Goal: Task Accomplishment & Management: Manage account settings

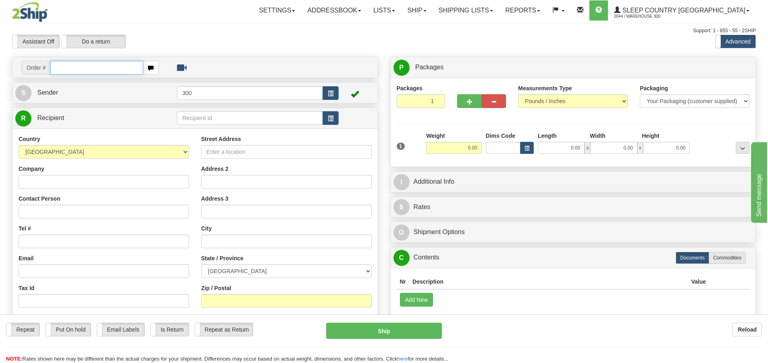
click at [79, 64] on input "text" at bounding box center [96, 68] width 93 height 14
click at [294, 40] on div "Assistant On Assistant Off Do a return Do a return" at bounding box center [163, 42] width 315 height 14
click at [346, 47] on div "Assistant On Assistant Off Do a return Do a return Previous Next Standard Advan…" at bounding box center [384, 42] width 756 height 14
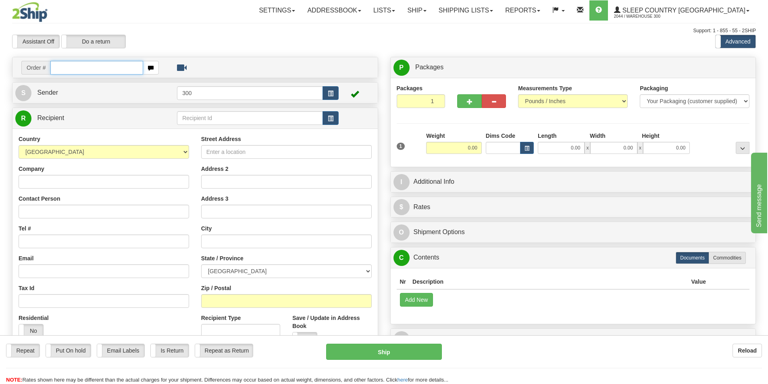
click at [120, 66] on input "text" at bounding box center [96, 68] width 93 height 14
type input "9000I110007"
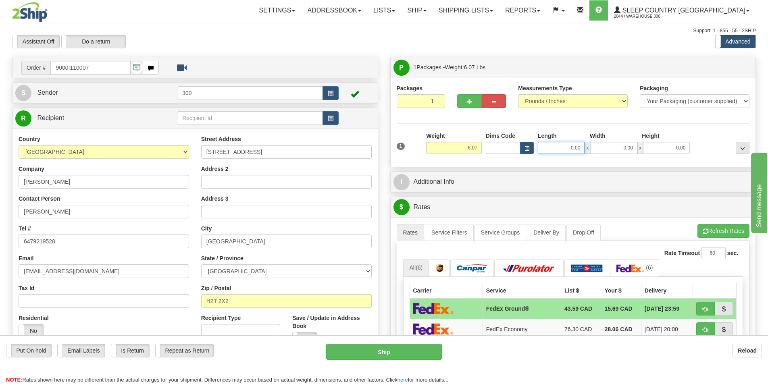
click at [566, 150] on input "0.00" at bounding box center [561, 148] width 47 height 12
type input "12.00"
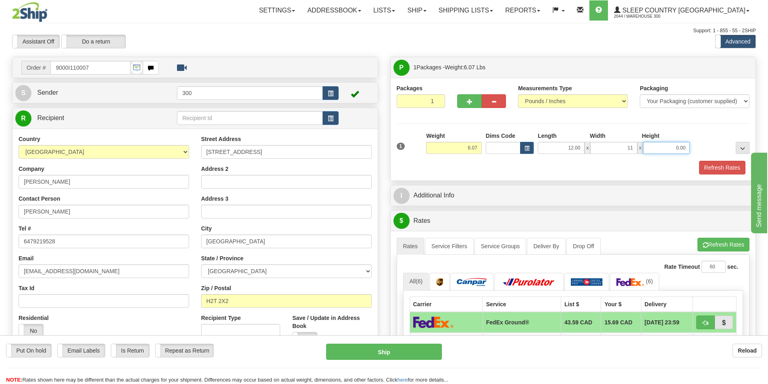
type input "11.00"
type input "3.00"
drag, startPoint x: 719, startPoint y: 153, endPoint x: 721, endPoint y: 167, distance: 14.3
click at [719, 153] on div at bounding box center [722, 143] width 60 height 22
click at [721, 167] on button "Refresh Rates" at bounding box center [722, 168] width 46 height 14
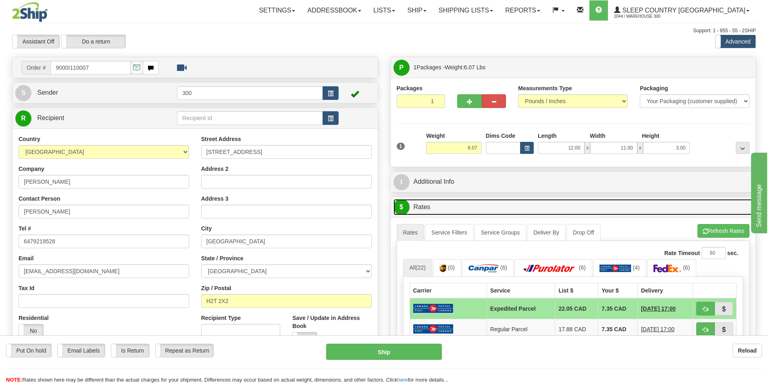
click at [630, 206] on link "$ Rates" at bounding box center [572, 207] width 359 height 17
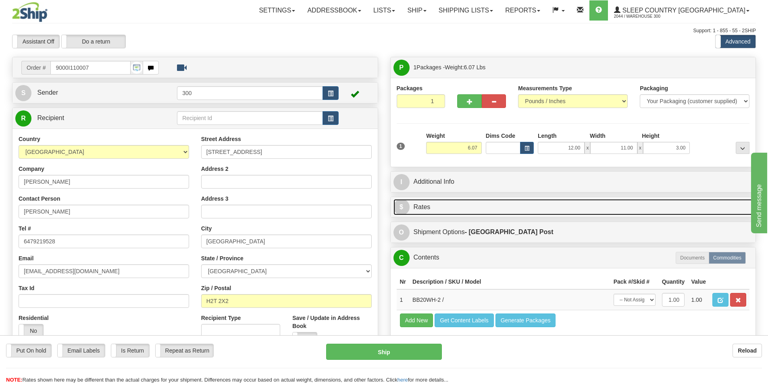
click at [630, 206] on link "$ Rates" at bounding box center [572, 207] width 359 height 17
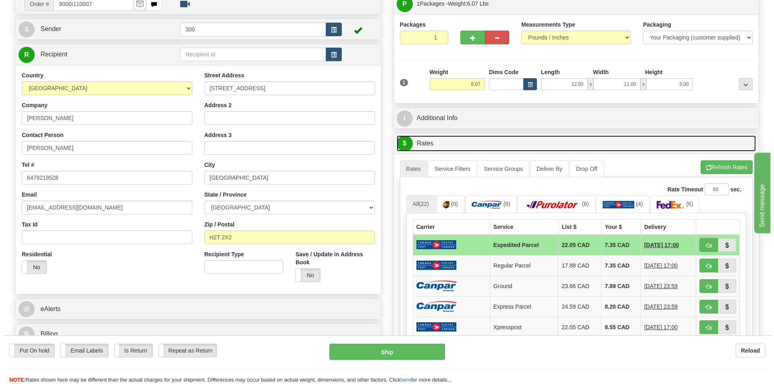
scroll to position [81, 0]
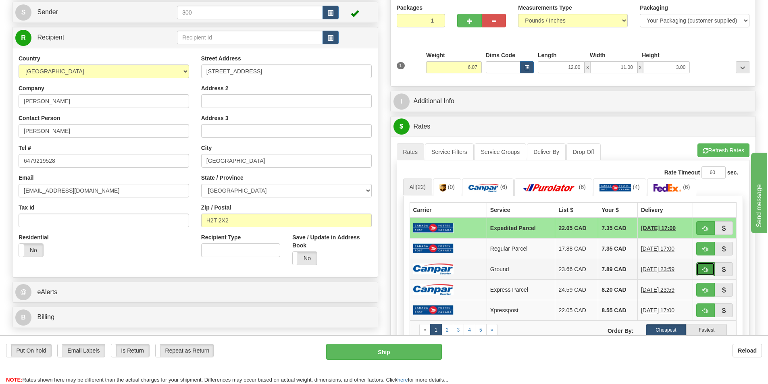
click at [703, 270] on span "button" at bounding box center [705, 269] width 6 height 5
type input "1"
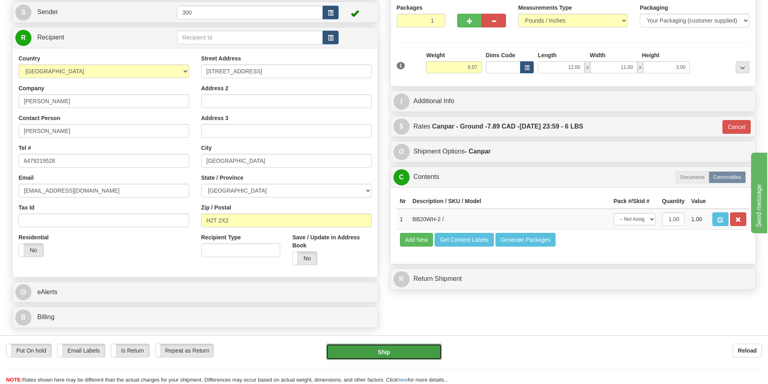
click at [423, 353] on button "Ship" at bounding box center [384, 352] width 116 height 16
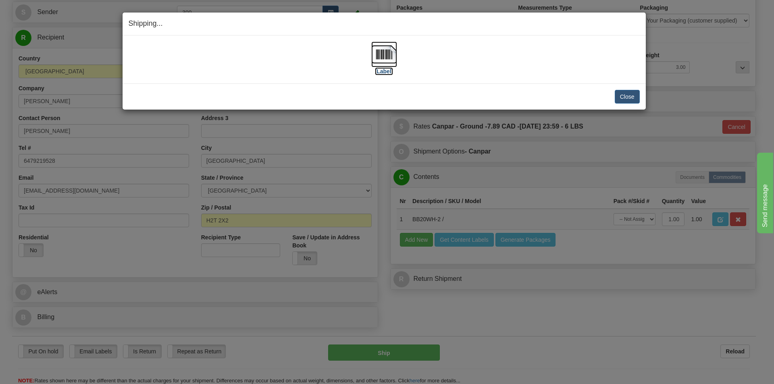
click at [385, 45] on img at bounding box center [384, 55] width 26 height 26
click at [620, 91] on button "Close" at bounding box center [627, 97] width 25 height 14
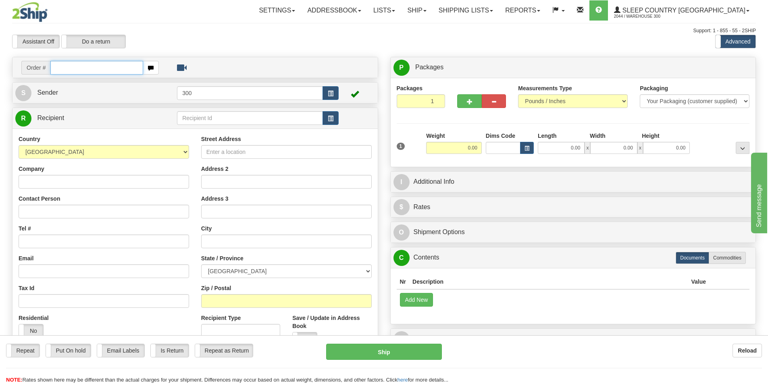
click at [85, 67] on input "text" at bounding box center [96, 68] width 93 height 14
type input "9000i111174"
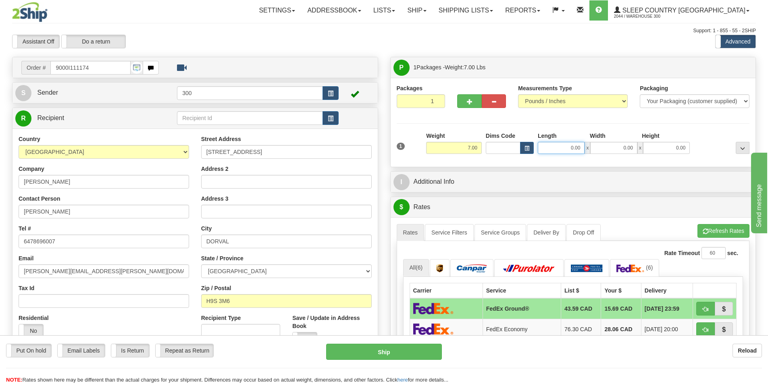
click at [562, 151] on input "0.00" at bounding box center [561, 148] width 47 height 12
click at [562, 151] on input "Length" at bounding box center [561, 148] width 47 height 12
type input "25.00"
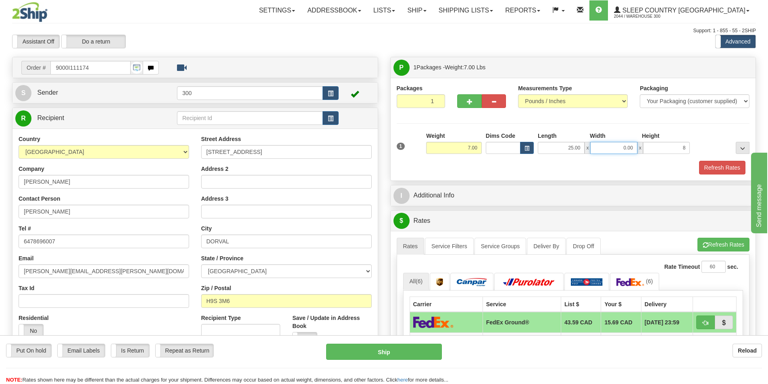
type input "8.00"
click at [618, 144] on input "0.00" at bounding box center [613, 148] width 47 height 12
type input "17.00"
click at [708, 170] on button "Refresh Rates" at bounding box center [722, 168] width 46 height 14
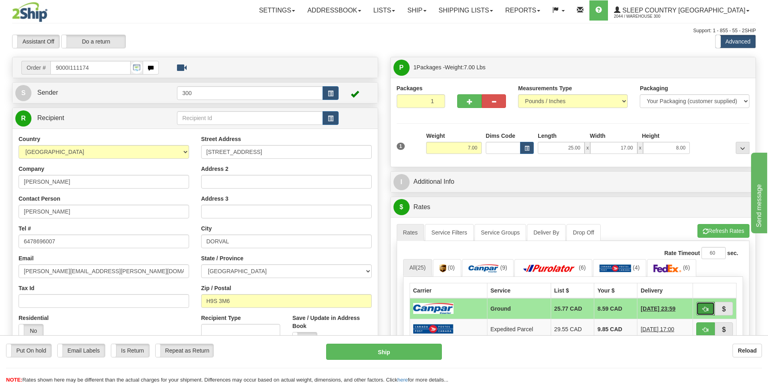
click at [710, 305] on button "button" at bounding box center [705, 309] width 19 height 14
type input "1"
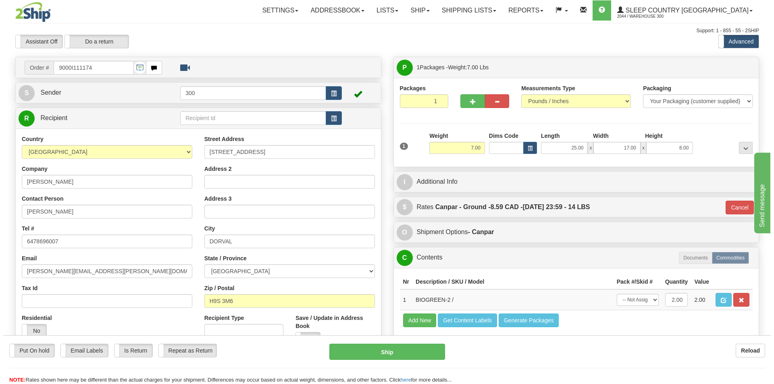
scroll to position [81, 0]
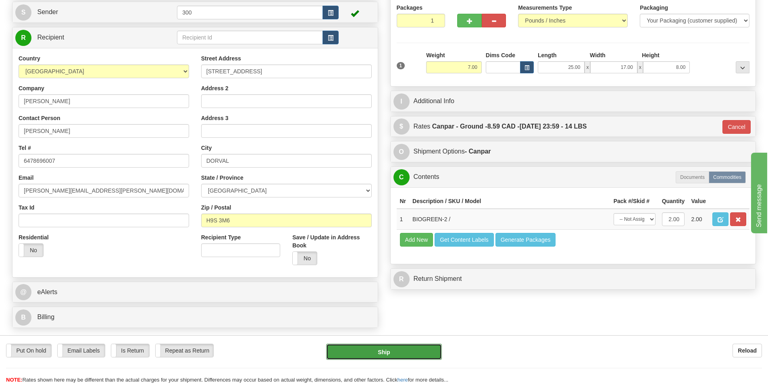
click at [392, 353] on button "Ship" at bounding box center [384, 352] width 116 height 16
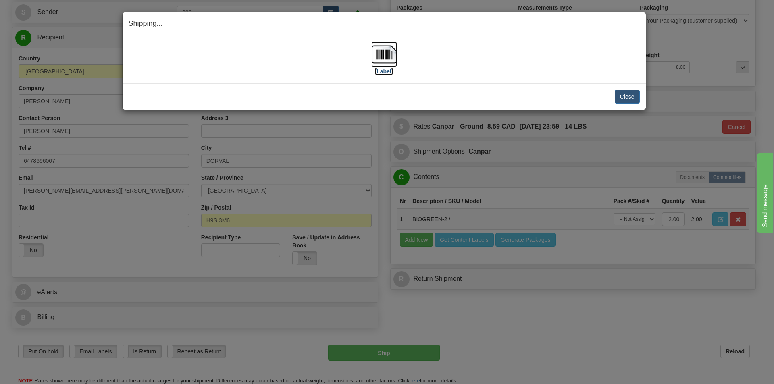
click at [379, 51] on img at bounding box center [384, 55] width 26 height 26
click at [630, 100] on button "Close" at bounding box center [627, 97] width 25 height 14
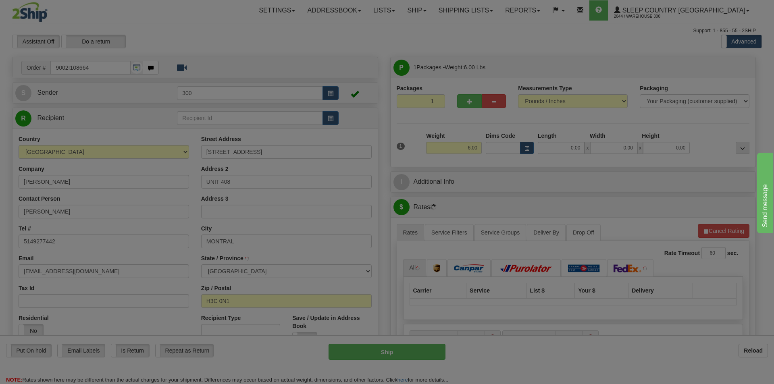
type input "MONTREAL"
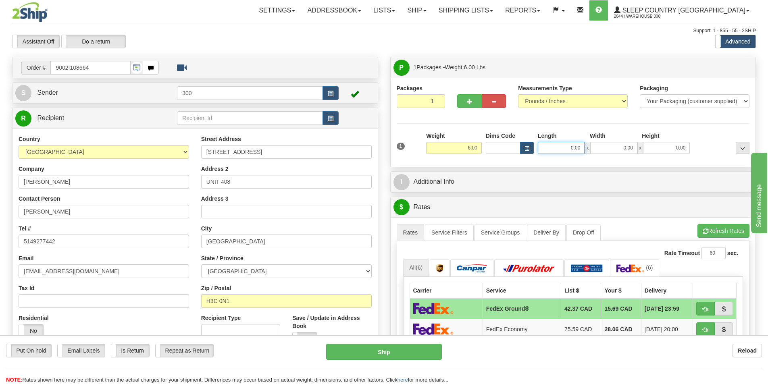
click at [561, 148] on input "0.00" at bounding box center [561, 148] width 47 height 12
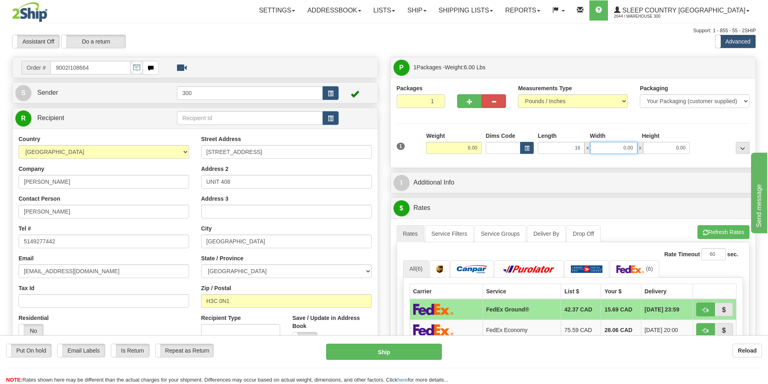
type input "16.00"
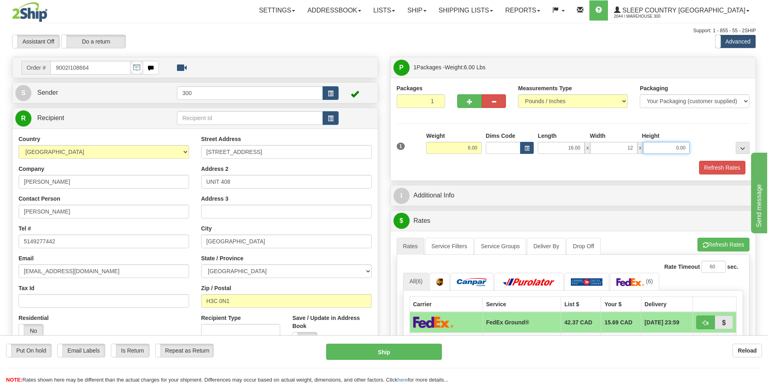
type input "12.00"
type input "6.00"
click at [717, 169] on button "Refresh Rates" at bounding box center [722, 168] width 46 height 14
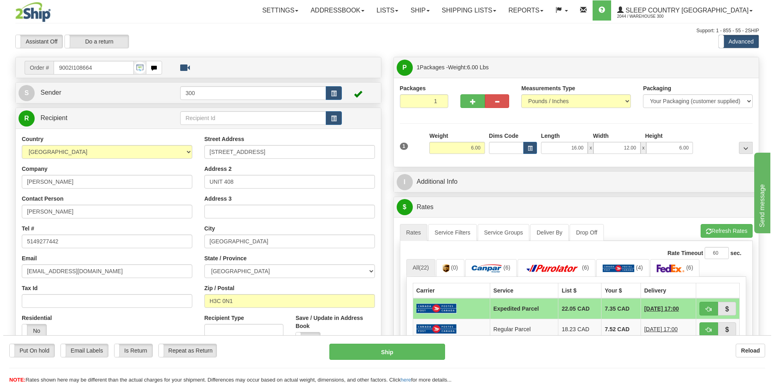
scroll to position [40, 0]
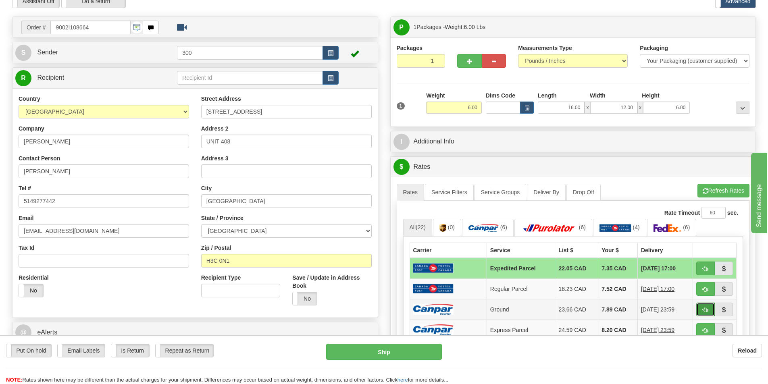
click at [709, 311] on button "button" at bounding box center [705, 310] width 19 height 14
type input "1"
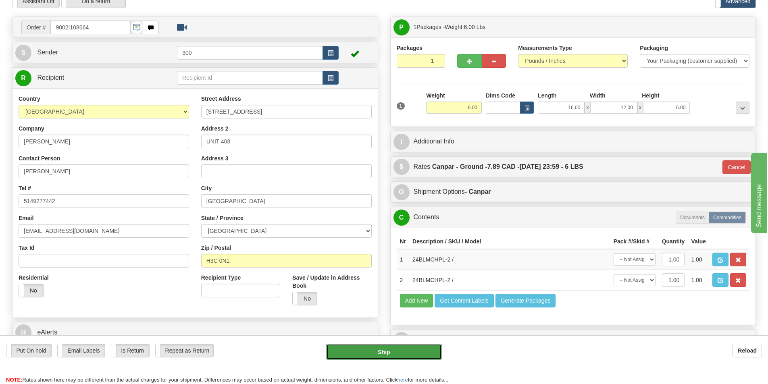
click at [427, 346] on button "Ship" at bounding box center [384, 352] width 116 height 16
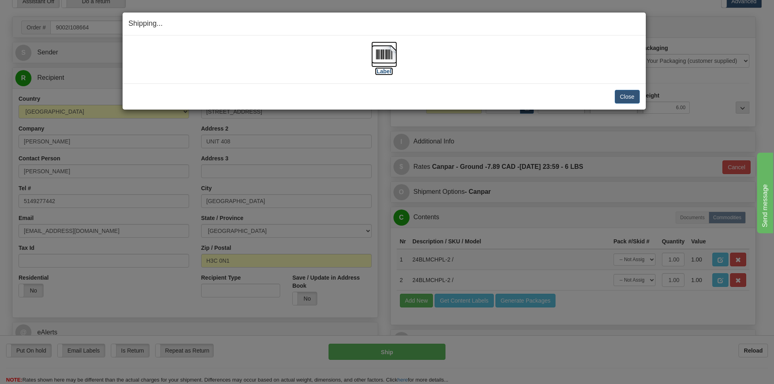
click at [386, 54] on img at bounding box center [384, 55] width 26 height 26
click at [624, 93] on button "Close" at bounding box center [627, 97] width 25 height 14
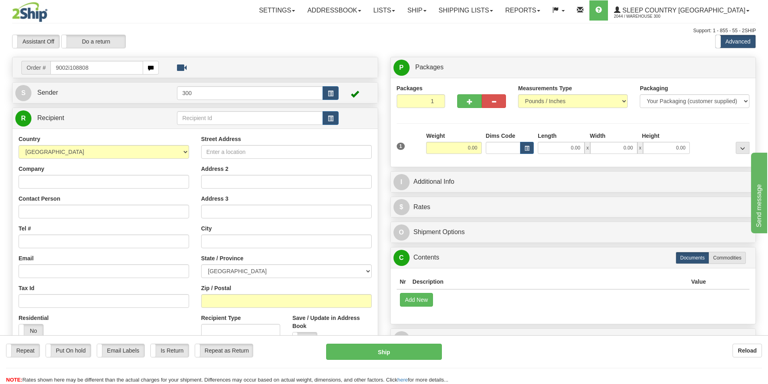
type input "9002i108808"
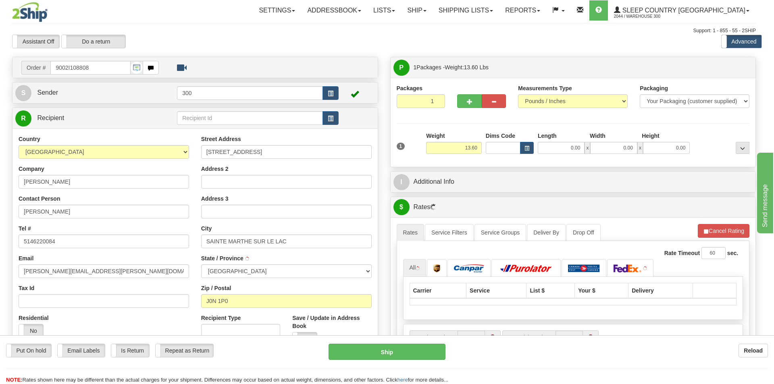
type input "SAINTE-MARTHE-SUR-LE-LAC"
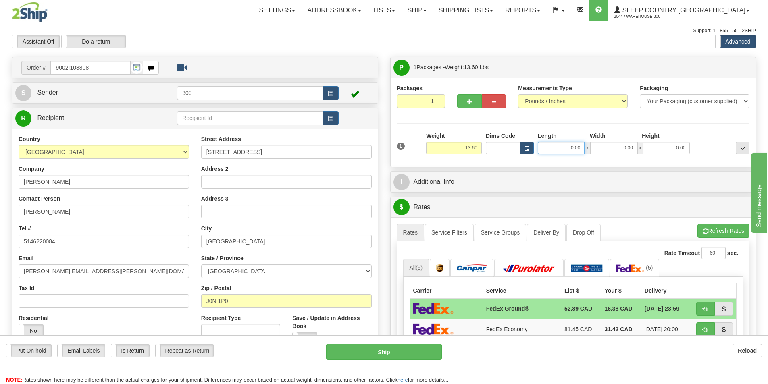
click at [557, 150] on input "0.00" at bounding box center [561, 148] width 47 height 12
type input "19.00"
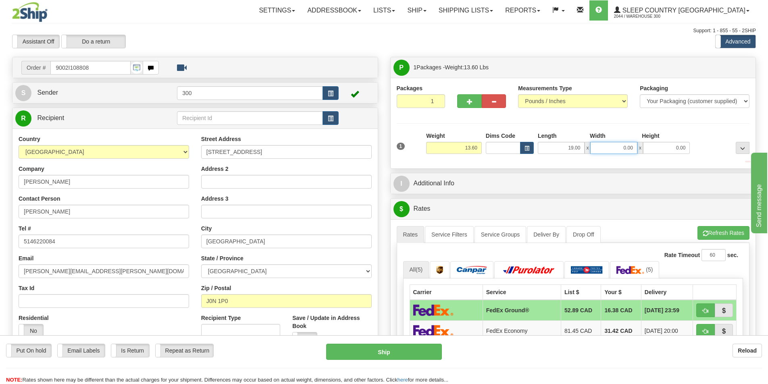
type input "8"
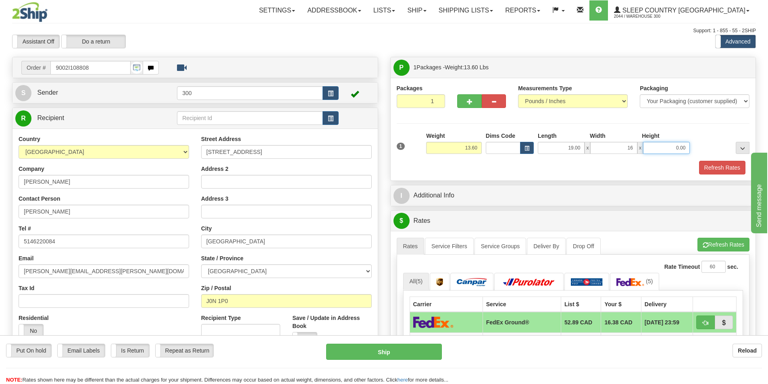
type input "16.00"
type input "8.00"
click at [711, 170] on button "Refresh Rates" at bounding box center [722, 168] width 46 height 14
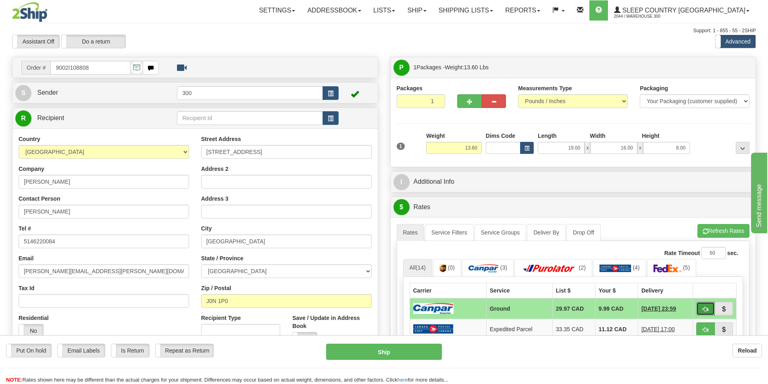
click at [699, 316] on button "button" at bounding box center [705, 309] width 19 height 14
type input "1"
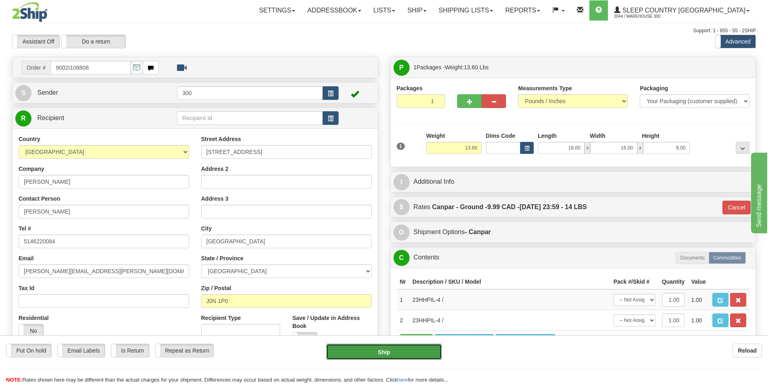
click at [402, 353] on button "Ship" at bounding box center [384, 352] width 116 height 16
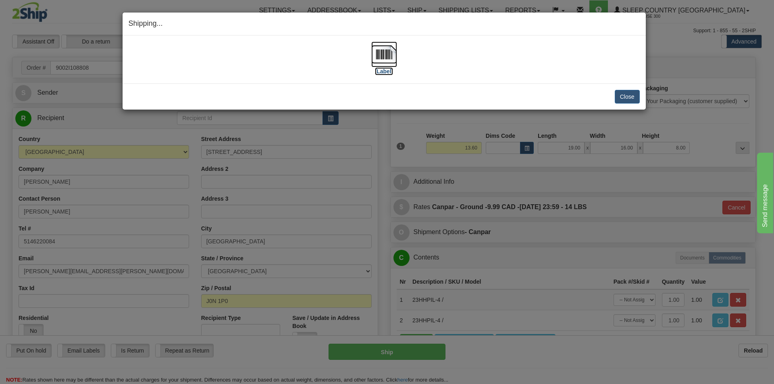
click at [386, 52] on img at bounding box center [384, 55] width 26 height 26
click at [621, 91] on button "Close" at bounding box center [627, 97] width 25 height 14
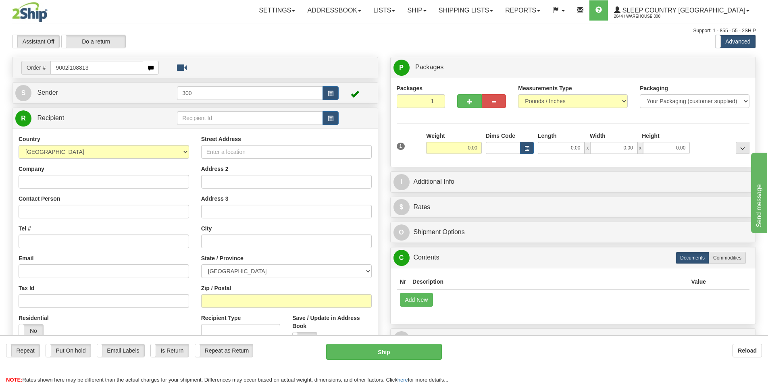
type input "9002i108813"
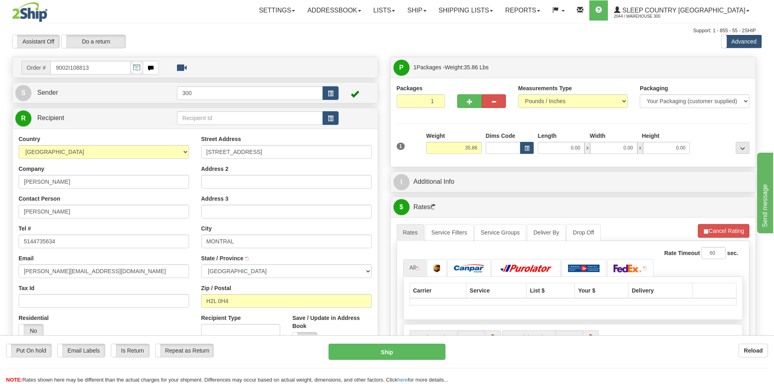
type input "[GEOGRAPHIC_DATA]"
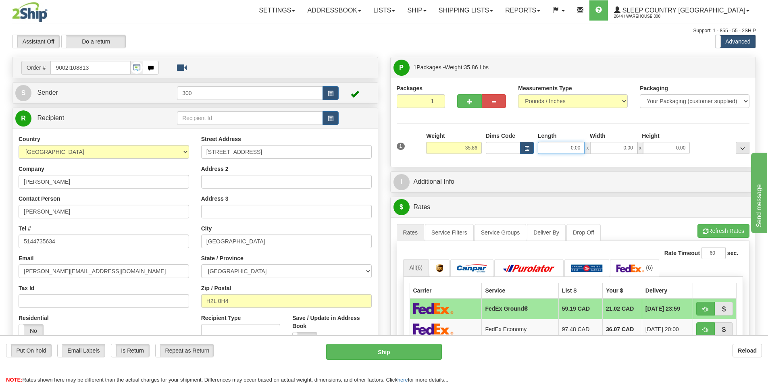
click at [567, 145] on input "0.00" at bounding box center [561, 148] width 47 height 12
type input "15.00"
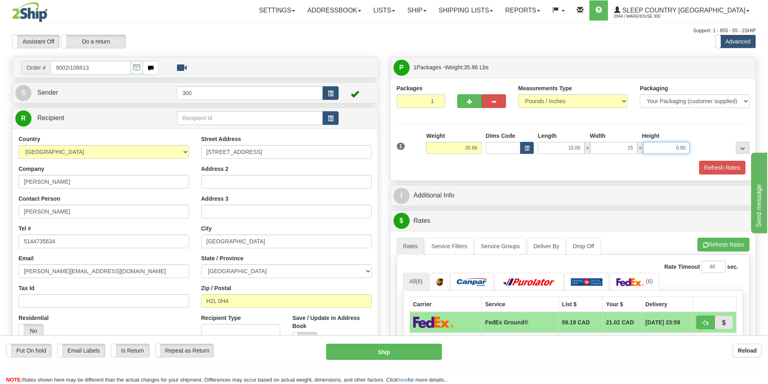
type input "15.00"
type input "42.00"
click at [722, 162] on button "Refresh Rates" at bounding box center [722, 168] width 46 height 14
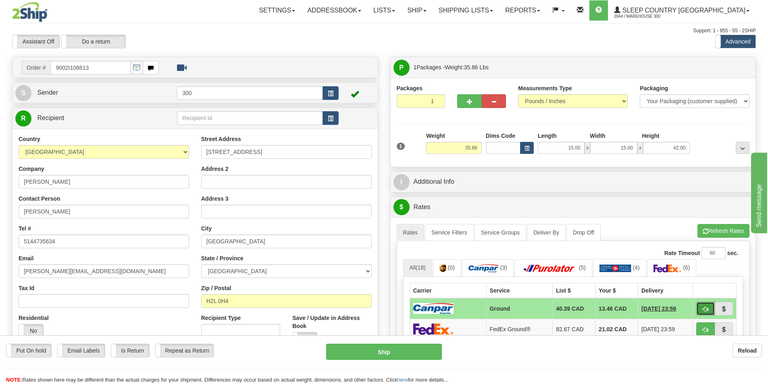
click at [707, 308] on span "button" at bounding box center [705, 309] width 6 height 5
type input "1"
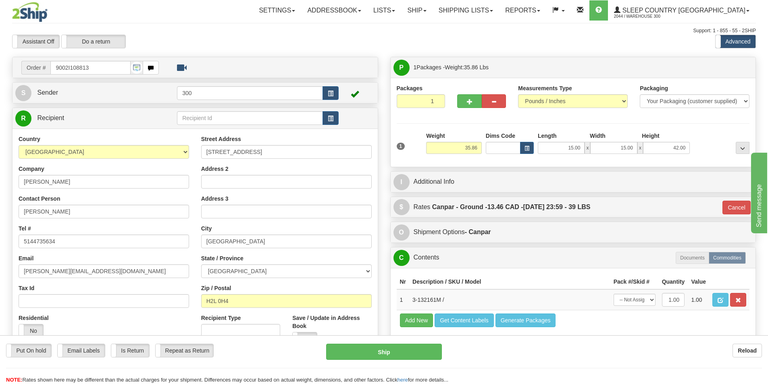
click at [482, 245] on div "P Packages 1 Packages - Weight: 35.86 Lbs Shipment Level Shipm. Package Level P…" at bounding box center [573, 216] width 378 height 318
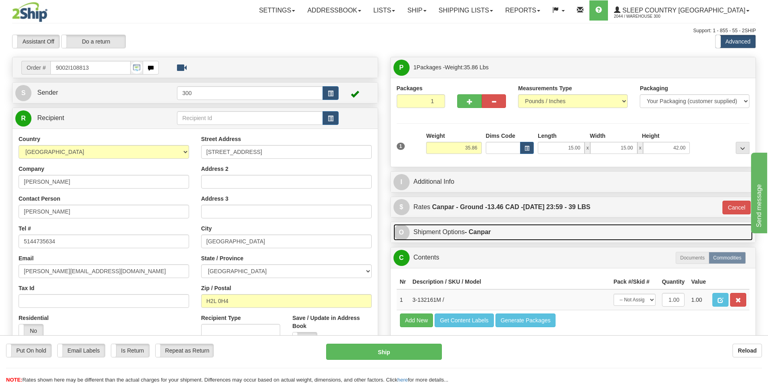
click at [480, 235] on strong "- Canpar" at bounding box center [478, 232] width 26 height 7
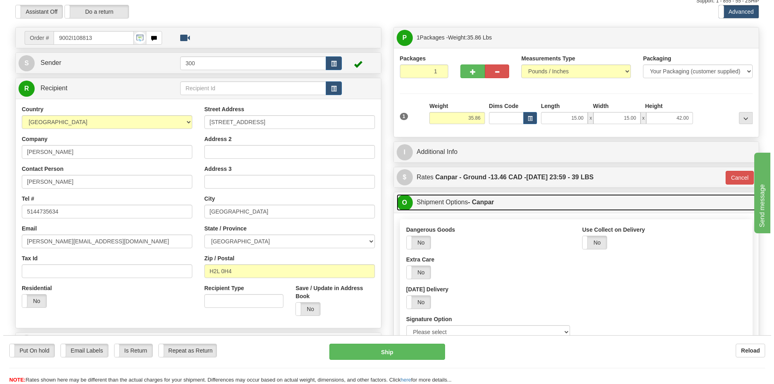
scroll to position [81, 0]
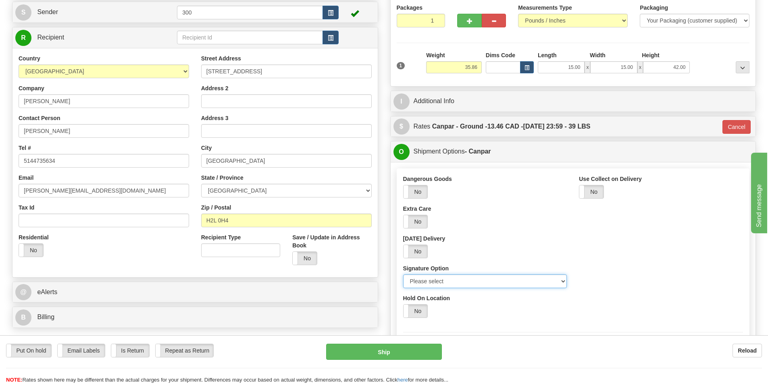
click at [453, 276] on select "Please select No Signature Required Signature Required Adult Signature" at bounding box center [485, 281] width 164 height 14
click at [444, 283] on select "Please select No Signature Required Signature Required Adult Signature" at bounding box center [485, 281] width 164 height 14
select select "2"
click at [403, 274] on select "Please select No Signature Required Signature Required Adult Signature" at bounding box center [485, 281] width 164 height 14
click at [422, 349] on button "Ship" at bounding box center [384, 352] width 116 height 16
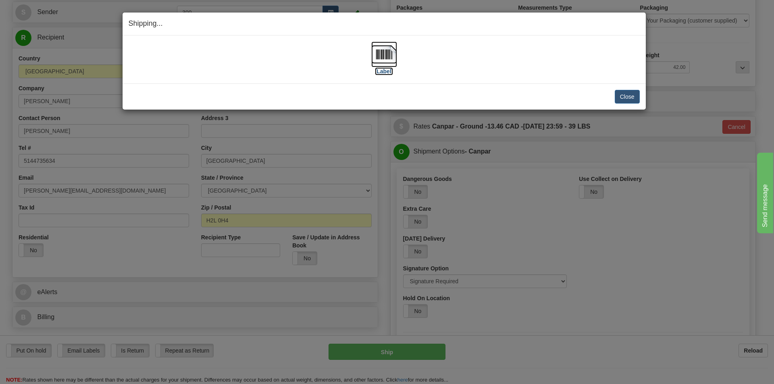
click at [376, 68] on label "[Label]" at bounding box center [384, 71] width 19 height 8
click at [623, 94] on button "Close" at bounding box center [627, 97] width 25 height 14
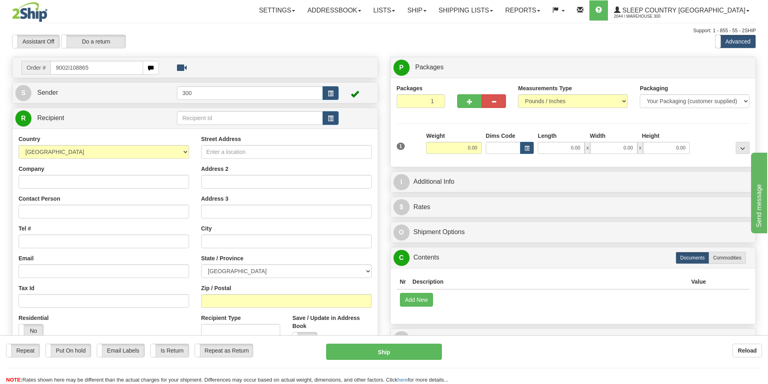
type input "9002i108865"
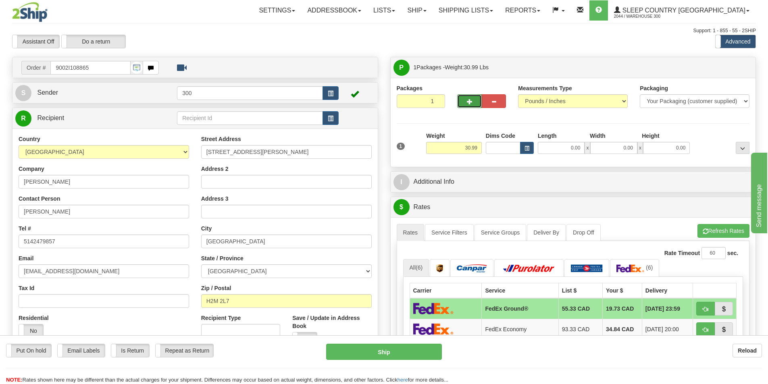
click at [467, 102] on span "button" at bounding box center [470, 101] width 6 height 5
type input "2"
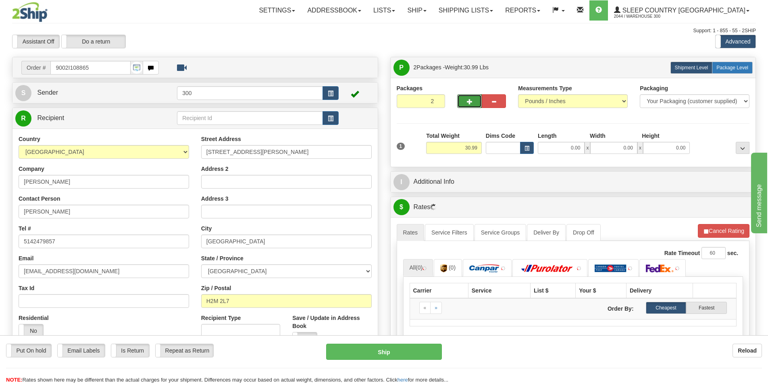
click at [744, 69] on span "Package Level" at bounding box center [732, 68] width 32 height 6
radio input "true"
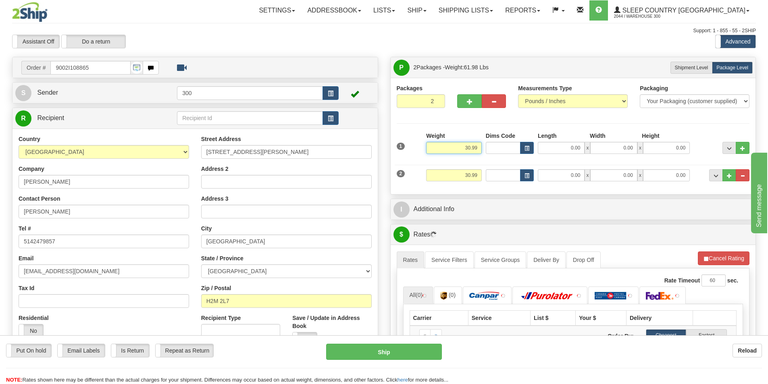
drag, startPoint x: 457, startPoint y: 143, endPoint x: 555, endPoint y: 142, distance: 97.5
click at [555, 142] on div "1 Weight 30.99 Dims Code x x" at bounding box center [573, 146] width 357 height 29
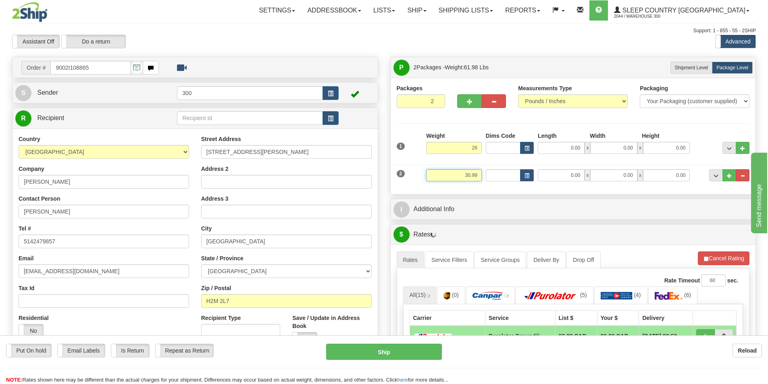
type input "26.00"
click at [476, 178] on input "30.99" at bounding box center [454, 175] width 56 height 12
click at [516, 191] on div "Packages 2 2 Measurements Type" at bounding box center [573, 136] width 365 height 116
type input "4.00"
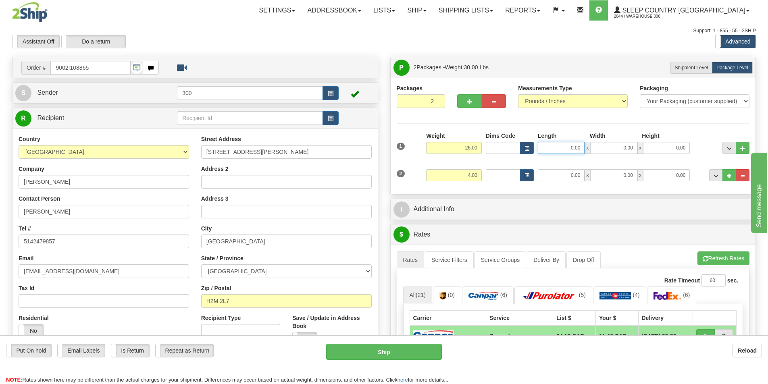
click at [575, 145] on input "0.00" at bounding box center [561, 148] width 47 height 12
type input "14.00"
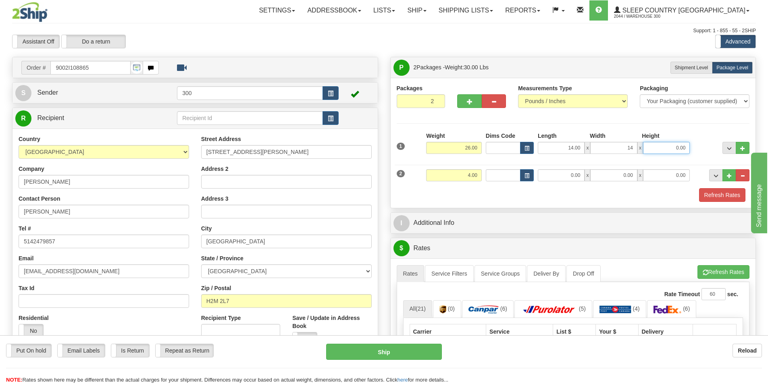
type input "14.00"
type input "40.00"
click at [577, 175] on input "0.00" at bounding box center [561, 175] width 47 height 12
type input "7.00"
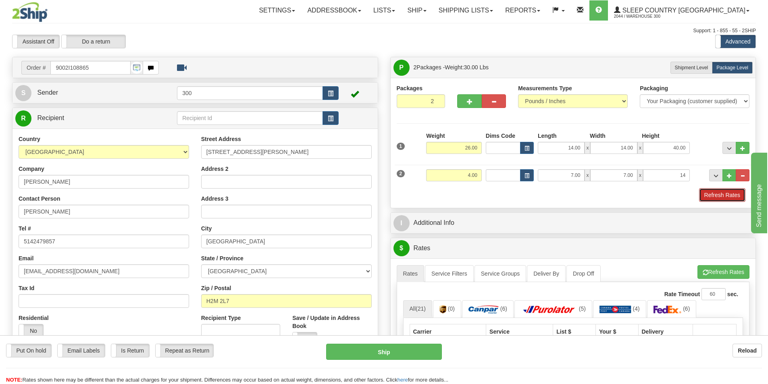
type input "14.00"
click at [711, 192] on button "Refresh Rates" at bounding box center [722, 195] width 46 height 14
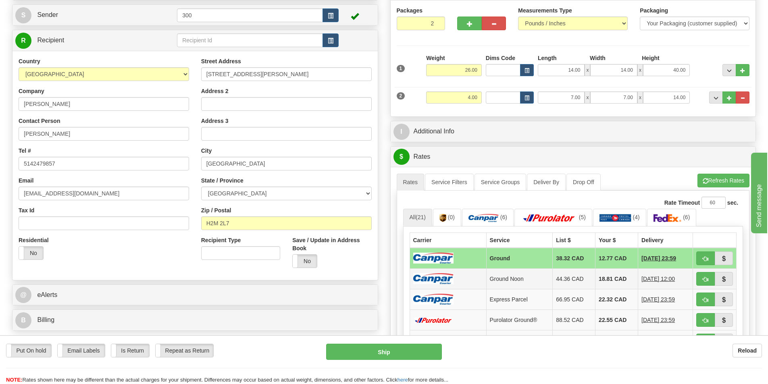
scroll to position [81, 0]
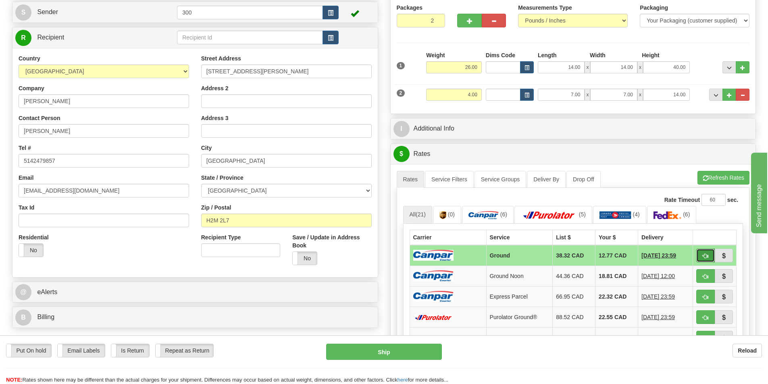
click at [700, 258] on button "button" at bounding box center [705, 256] width 19 height 14
type input "1"
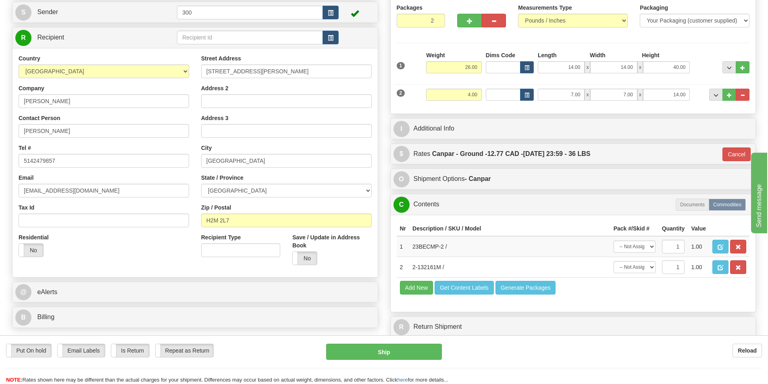
click at [499, 170] on div "O Shipment Options - Canpar" at bounding box center [573, 179] width 365 height 21
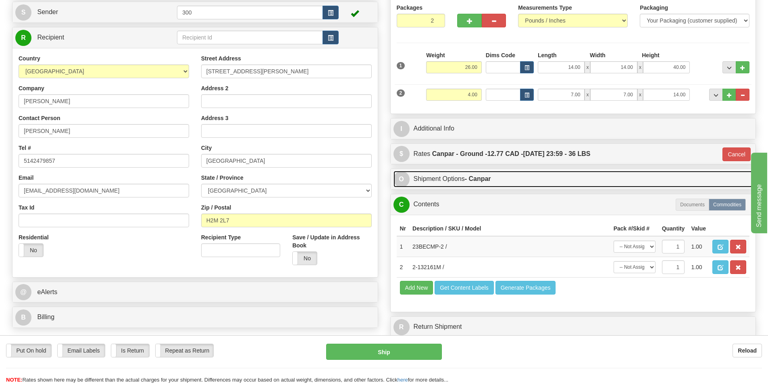
click at [497, 176] on link "O Shipment Options - Canpar" at bounding box center [572, 179] width 359 height 17
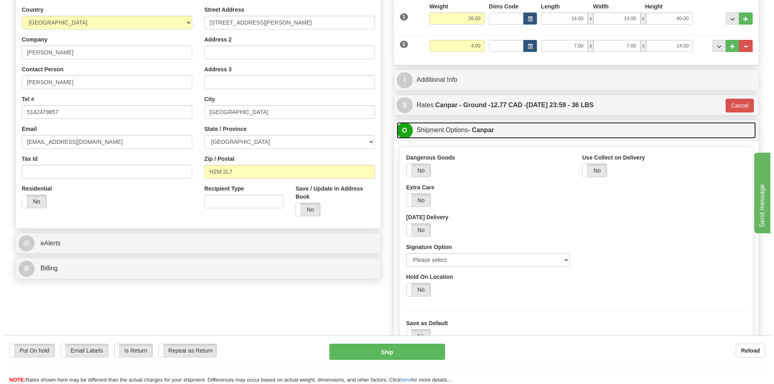
scroll to position [161, 0]
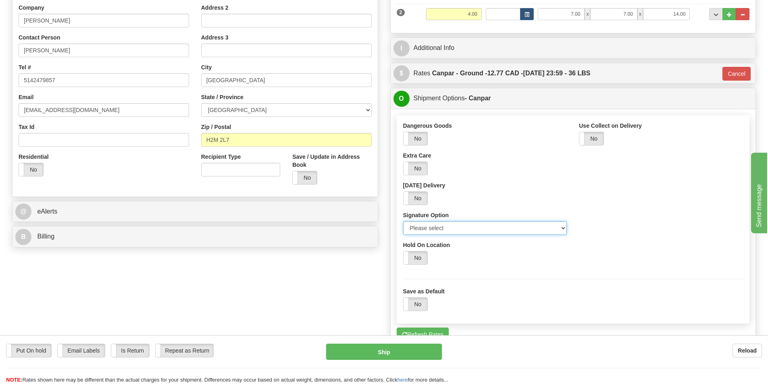
drag, startPoint x: 497, startPoint y: 226, endPoint x: 496, endPoint y: 235, distance: 8.9
click at [497, 226] on select "Please select No Signature Required Signature Required Adult Signature" at bounding box center [485, 228] width 164 height 14
select select "2"
click at [403, 221] on select "Please select No Signature Required Signature Required Adult Signature" at bounding box center [485, 228] width 164 height 14
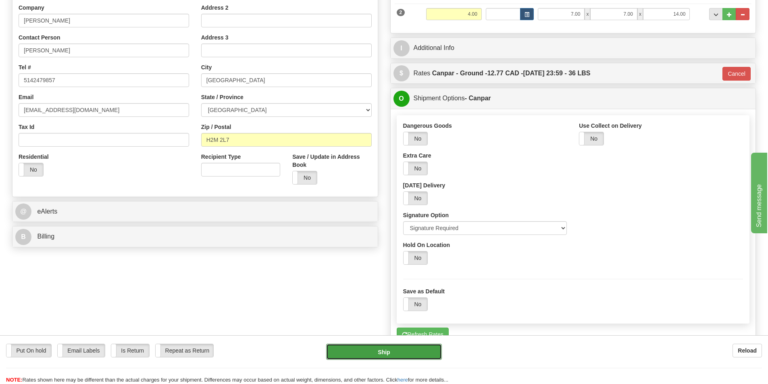
click at [407, 349] on button "Ship" at bounding box center [384, 352] width 116 height 16
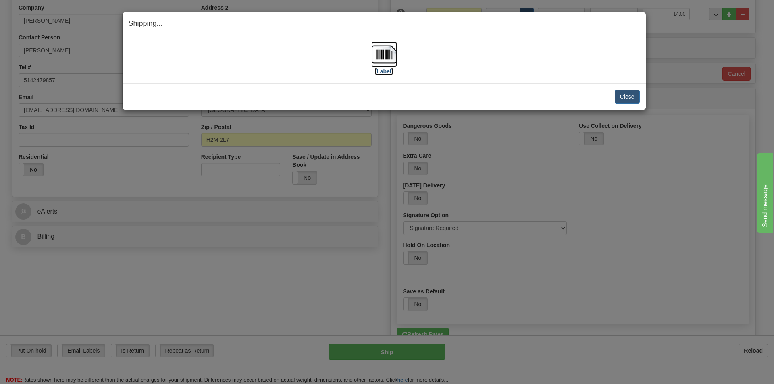
click at [385, 58] on img at bounding box center [384, 55] width 26 height 26
click at [630, 93] on button "Close" at bounding box center [627, 97] width 25 height 14
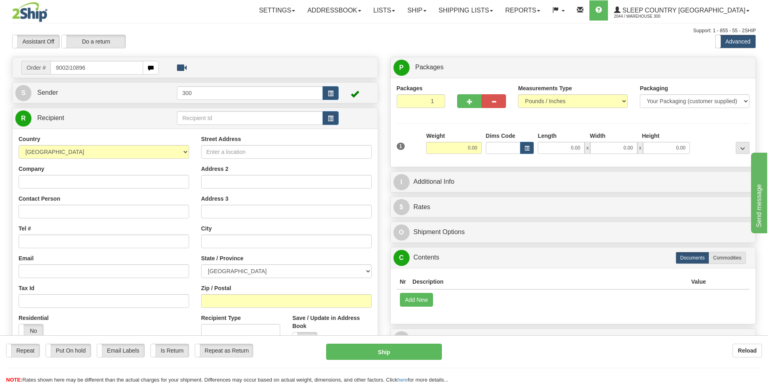
type input "9002i108965"
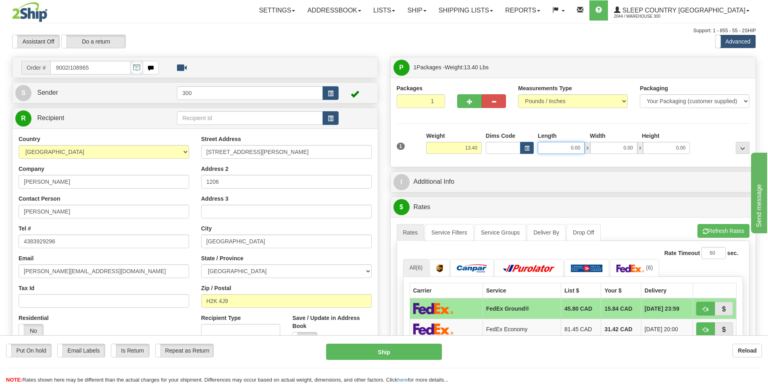
click at [563, 144] on input "0.00" at bounding box center [561, 148] width 47 height 12
type input "25.00"
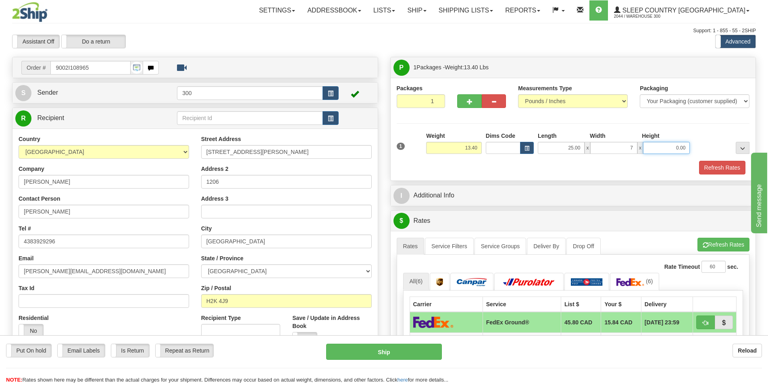
type input "7.00"
type input "16.00"
click at [715, 164] on button "Refresh Rates" at bounding box center [722, 168] width 46 height 14
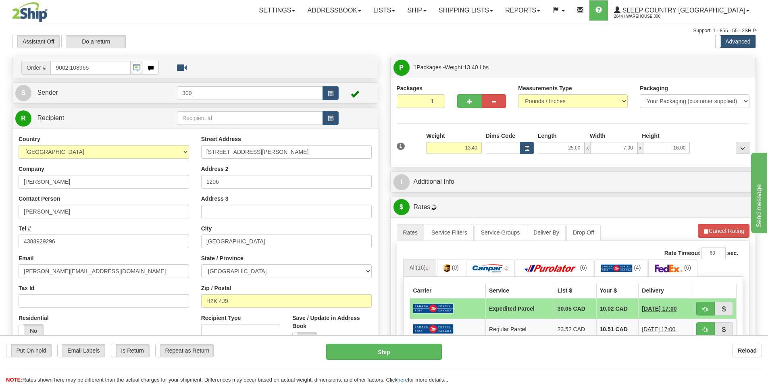
click at [550, 167] on div "P Packages 1 Packages - Weight: 13.40 Lbs Shipment Level Shipm. Package Level P…" at bounding box center [573, 112] width 366 height 110
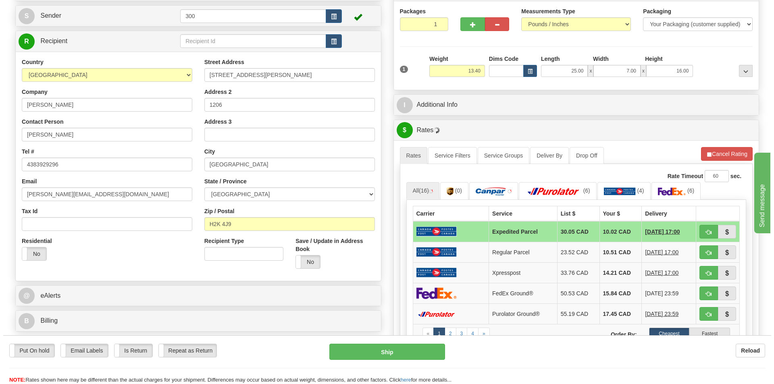
scroll to position [81, 0]
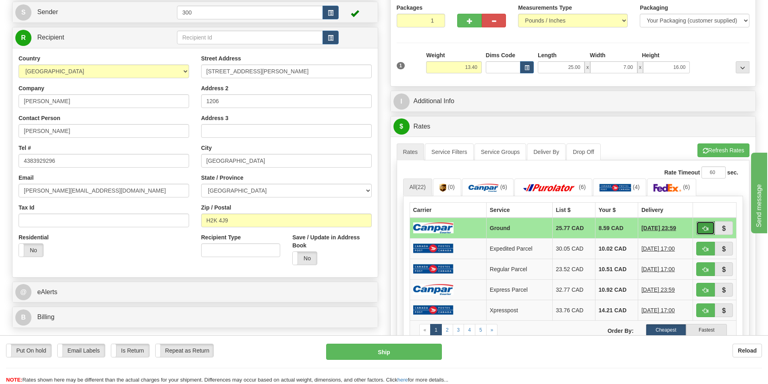
click at [705, 227] on span "button" at bounding box center [705, 228] width 6 height 5
type input "1"
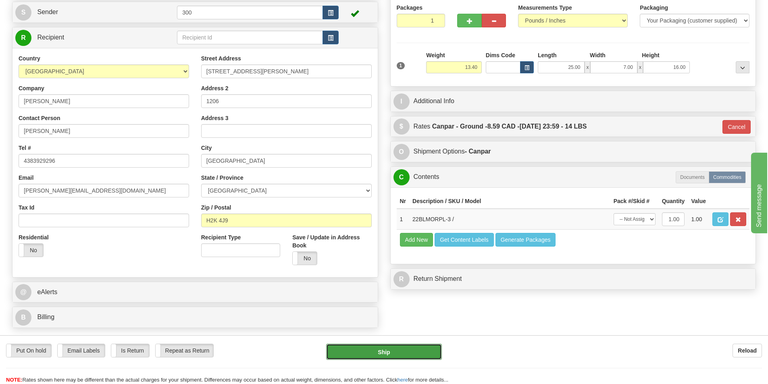
click at [400, 352] on button "Ship" at bounding box center [384, 352] width 116 height 16
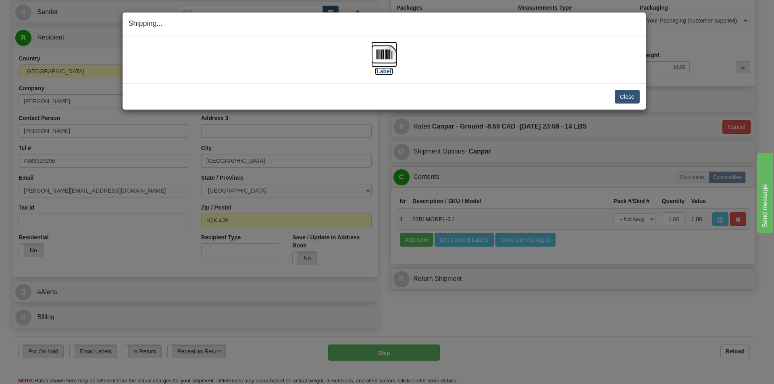
click at [379, 59] on img at bounding box center [384, 55] width 26 height 26
click at [621, 96] on button "Close" at bounding box center [627, 97] width 25 height 14
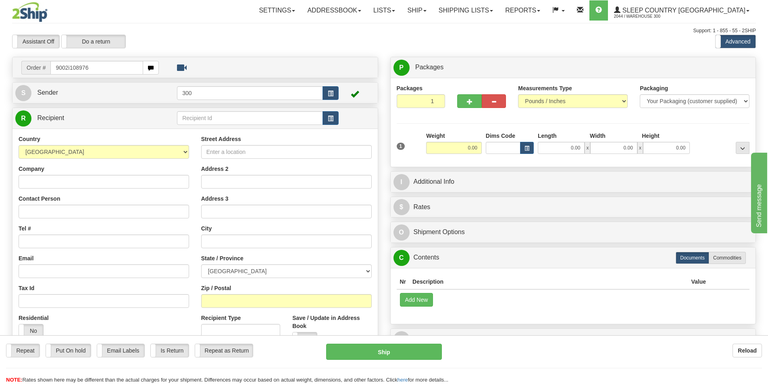
type input "9002i108976"
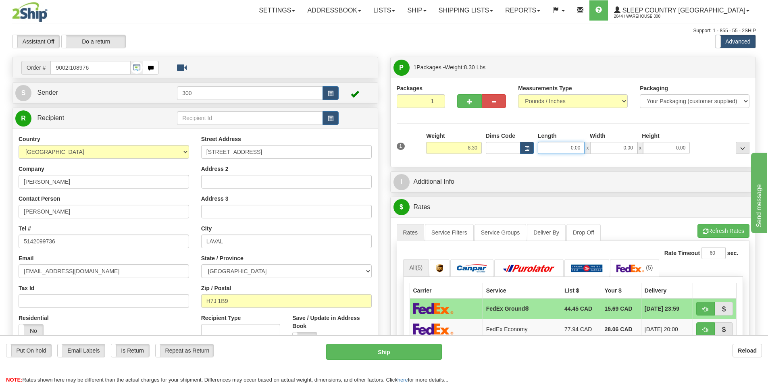
click at [573, 150] on input "0.00" at bounding box center [561, 148] width 47 height 12
type input "12.00"
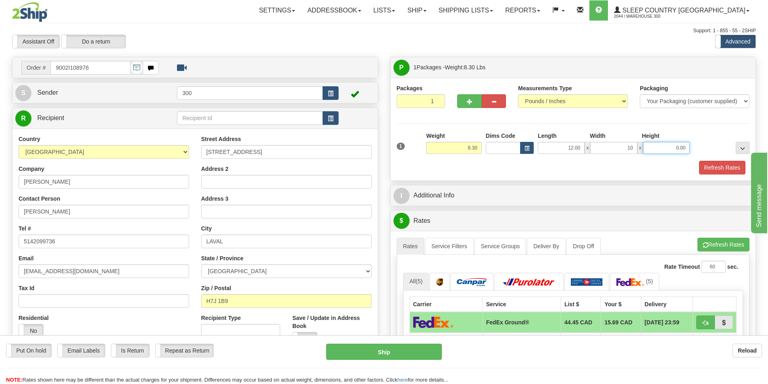
type input "10.00"
type input "8"
type input "6.00"
click at [735, 165] on button "Refresh Rates" at bounding box center [722, 168] width 46 height 14
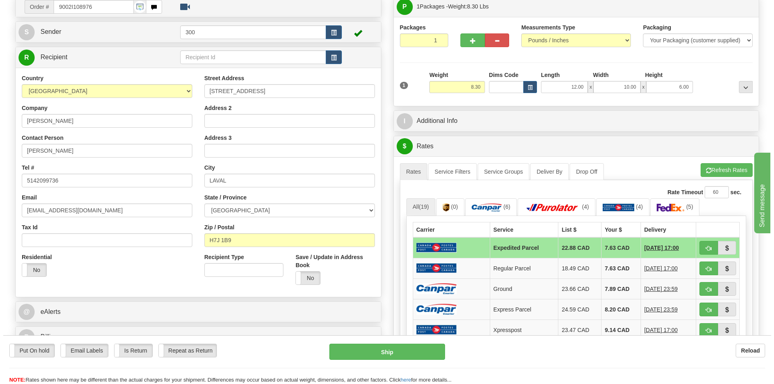
scroll to position [121, 0]
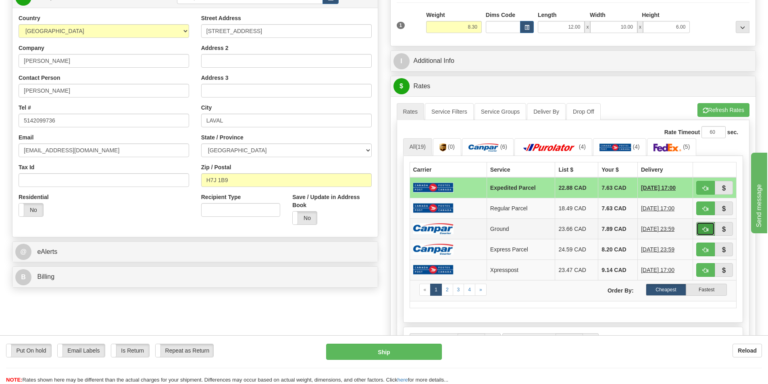
click at [703, 228] on span "button" at bounding box center [705, 229] width 6 height 5
type input "1"
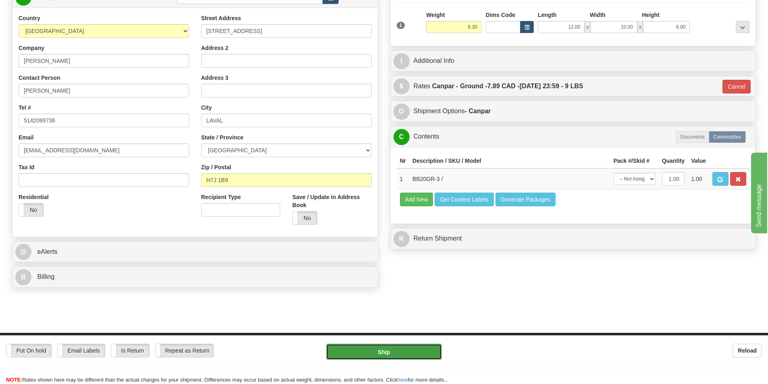
click at [408, 352] on button "Ship" at bounding box center [384, 352] width 116 height 16
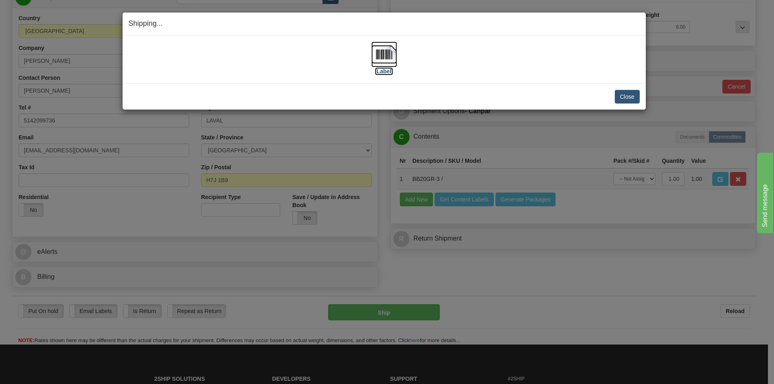
click at [376, 54] on img at bounding box center [384, 55] width 26 height 26
click at [625, 97] on button "Close" at bounding box center [627, 97] width 25 height 14
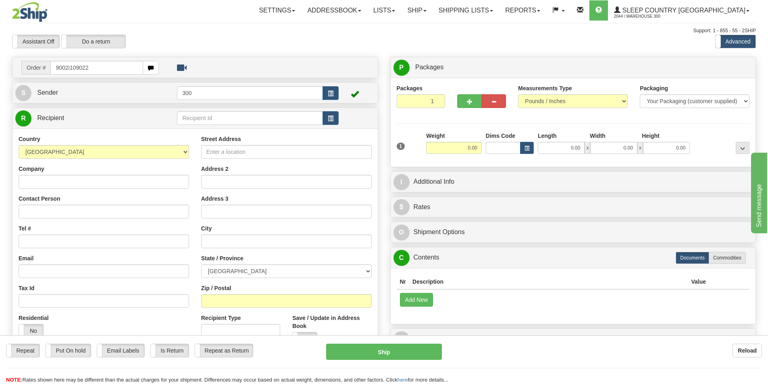
type input "9002i109022"
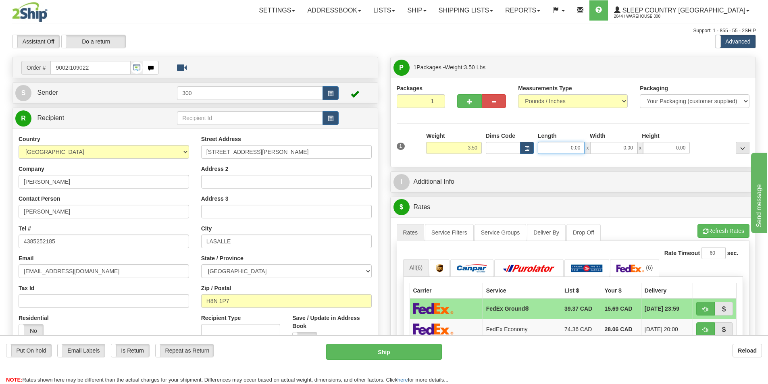
click at [566, 147] on input "0.00" at bounding box center [561, 148] width 47 height 12
type input "25.00"
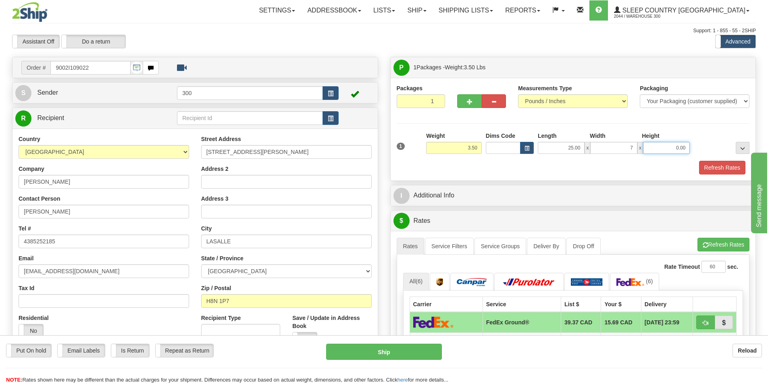
type input "7.00"
type input "3.00"
click at [609, 149] on input "7.00" at bounding box center [613, 148] width 47 height 12
type input "17.00"
click at [700, 163] on button "Refresh Rates" at bounding box center [722, 168] width 46 height 14
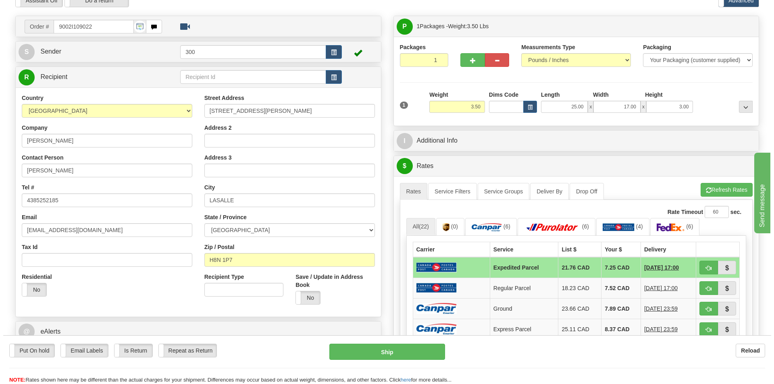
scroll to position [81, 0]
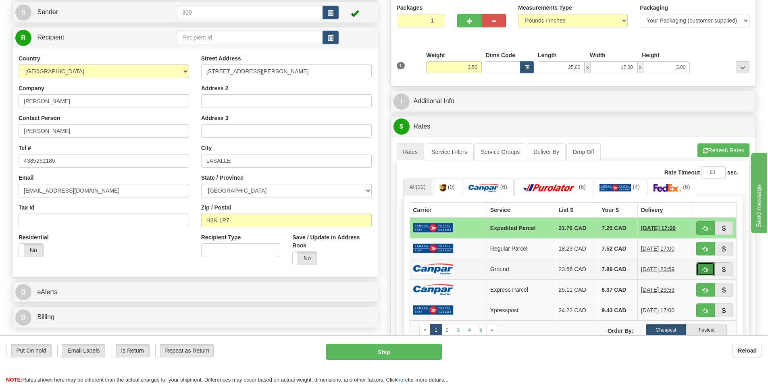
click at [702, 271] on span "button" at bounding box center [705, 269] width 6 height 5
type input "1"
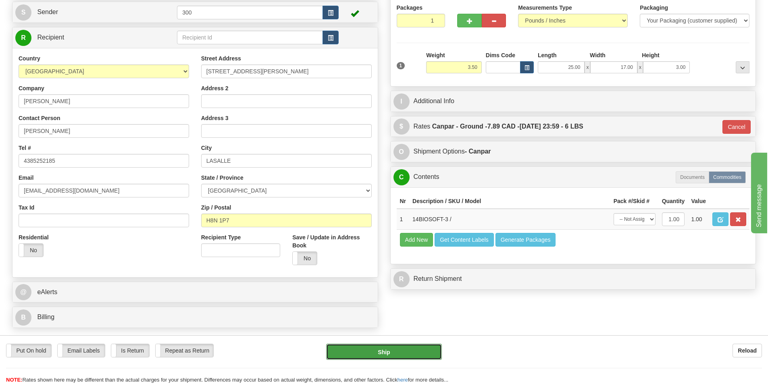
click at [429, 348] on button "Ship" at bounding box center [384, 352] width 116 height 16
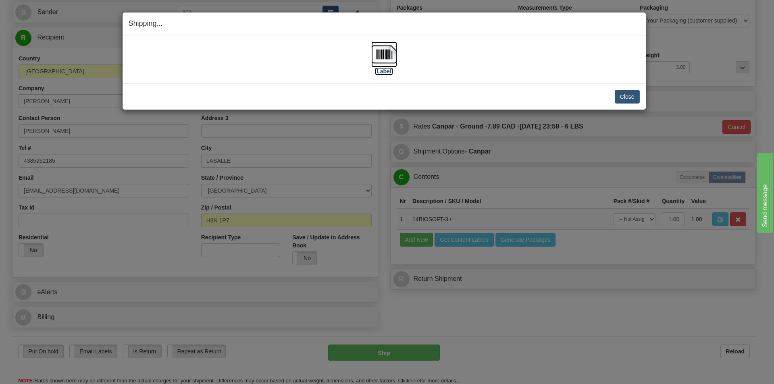
click at [393, 62] on img at bounding box center [384, 55] width 26 height 26
click at [639, 100] on button "Close" at bounding box center [627, 97] width 25 height 14
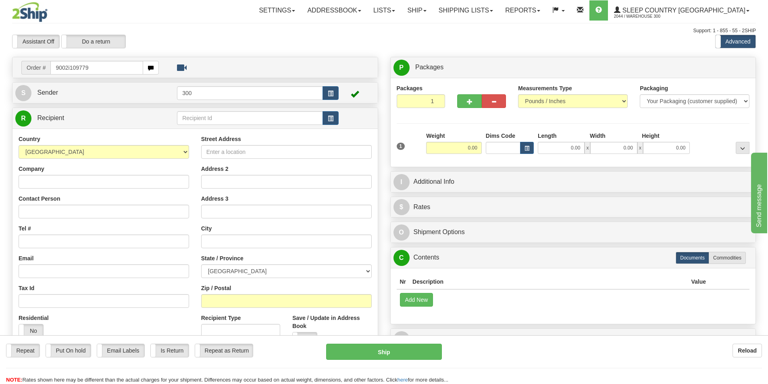
type input "9002i109779"
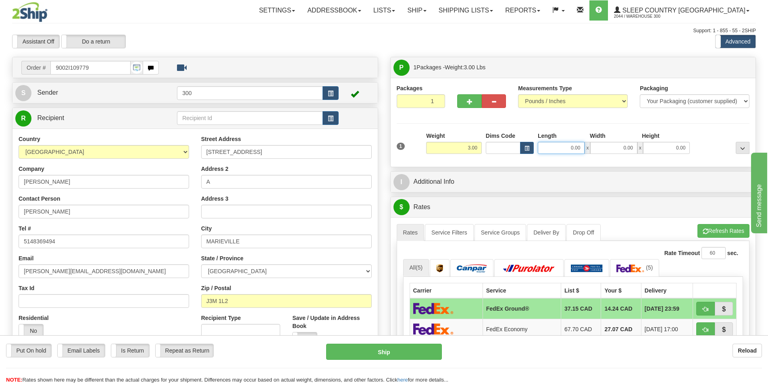
click at [559, 151] on input "0.00" at bounding box center [561, 148] width 47 height 12
type input "65.00"
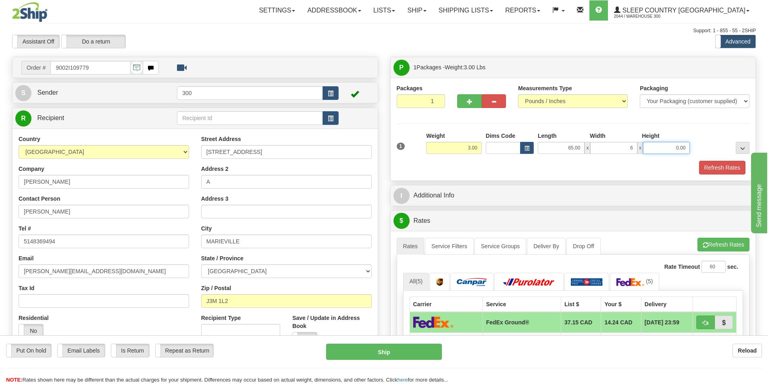
type input "6.00"
type input "15.00"
click at [558, 152] on input "65.00" at bounding box center [561, 148] width 47 height 12
type input "6.00"
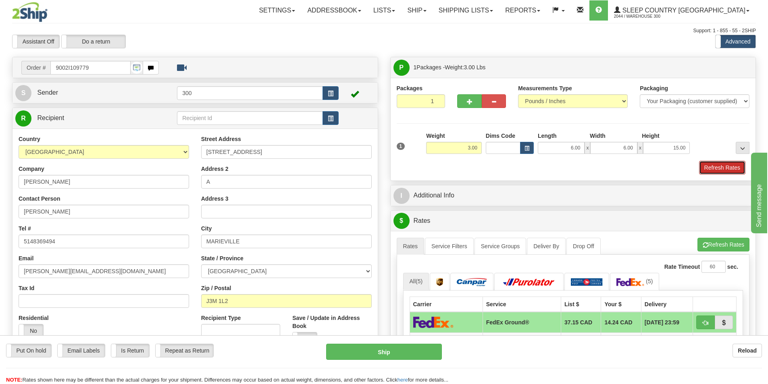
click at [708, 166] on button "Refresh Rates" at bounding box center [722, 168] width 46 height 14
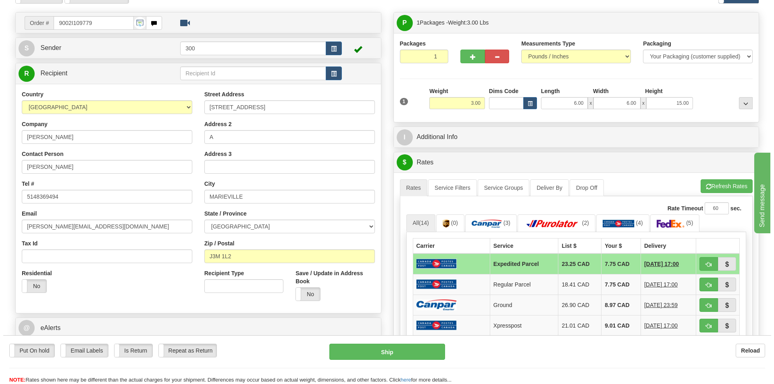
scroll to position [81, 0]
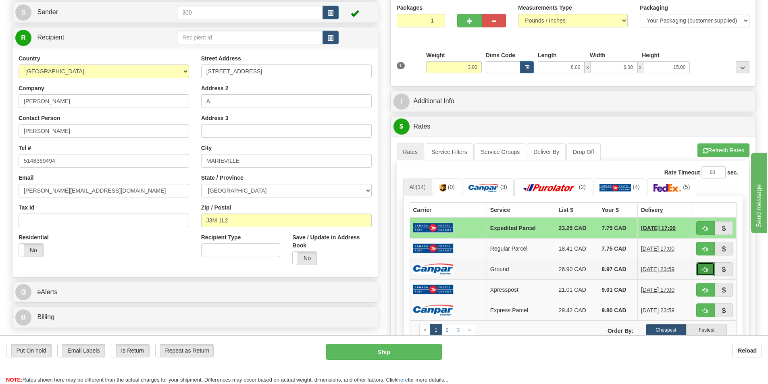
click at [708, 264] on button "button" at bounding box center [705, 269] width 19 height 14
type input "1"
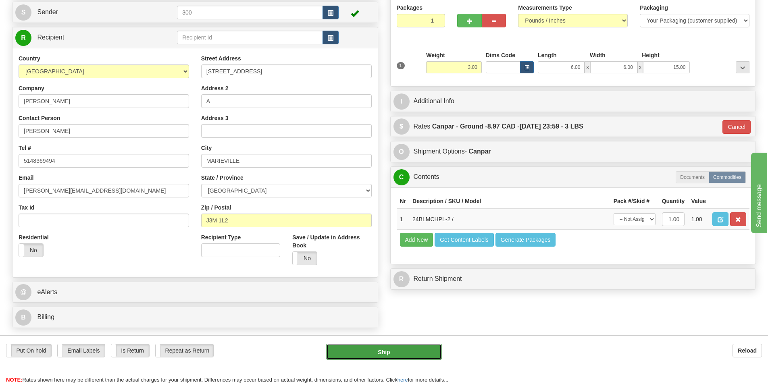
click at [380, 353] on button "Ship" at bounding box center [384, 352] width 116 height 16
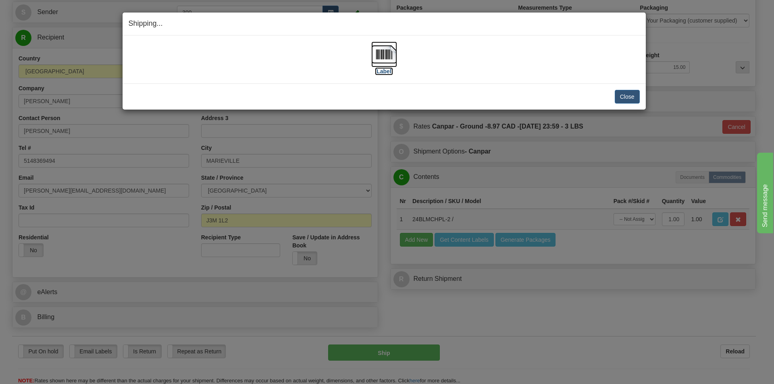
click at [386, 63] on img at bounding box center [384, 55] width 26 height 26
click at [621, 101] on button "Close" at bounding box center [627, 97] width 25 height 14
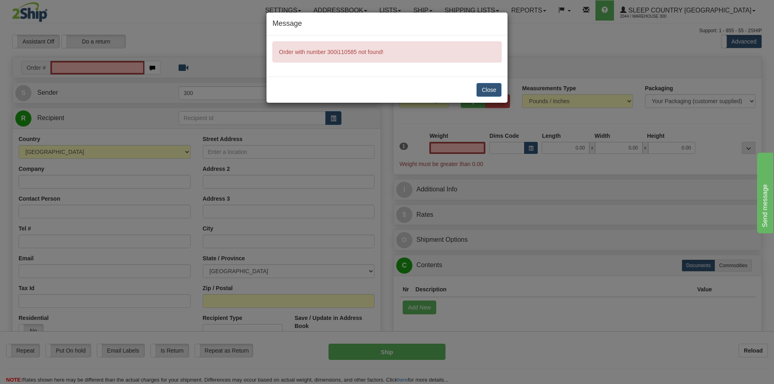
type input "0.00"
click at [496, 89] on button "Close" at bounding box center [488, 90] width 25 height 14
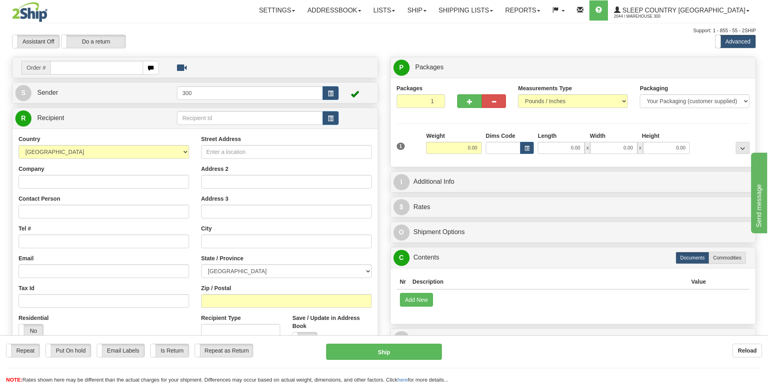
click at [112, 73] on input "text" at bounding box center [96, 68] width 93 height 14
type input "300i110585"
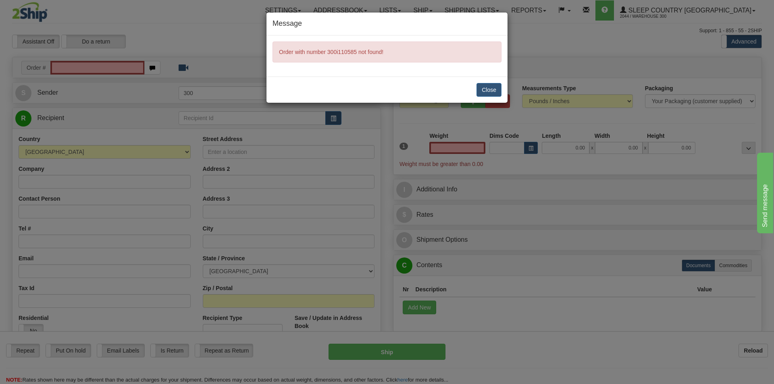
type input "0.00"
drag, startPoint x: 327, startPoint y: 52, endPoint x: 356, endPoint y: 50, distance: 29.1
click at [356, 50] on span "Order with number 300i110585 not found!" at bounding box center [331, 52] width 104 height 6
copy span "300i110585"
click at [492, 89] on button "Close" at bounding box center [488, 90] width 25 height 14
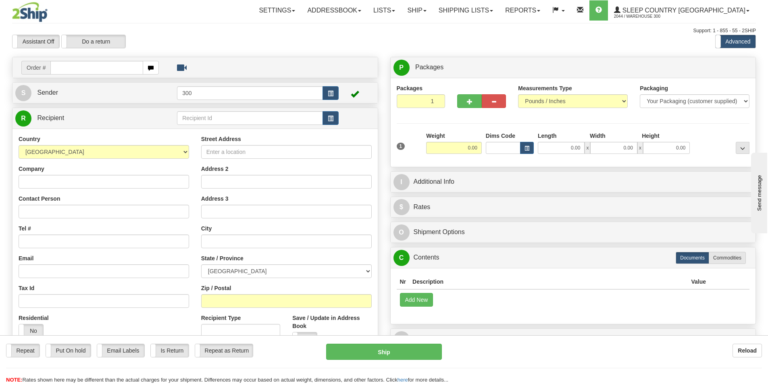
click at [202, 42] on div "Assistant On Assistant Off Do a return Do a return" at bounding box center [163, 42] width 315 height 14
click at [213, 116] on input "text" at bounding box center [250, 118] width 146 height 14
type input "[PERSON_NAME]"
click at [241, 148] on div "Country AFGHANISTAN ALAND ISLANDS ALBANIA ALGERIA AMERICAN SAMOA ANDORRA ANGOLA…" at bounding box center [194, 243] width 365 height 229
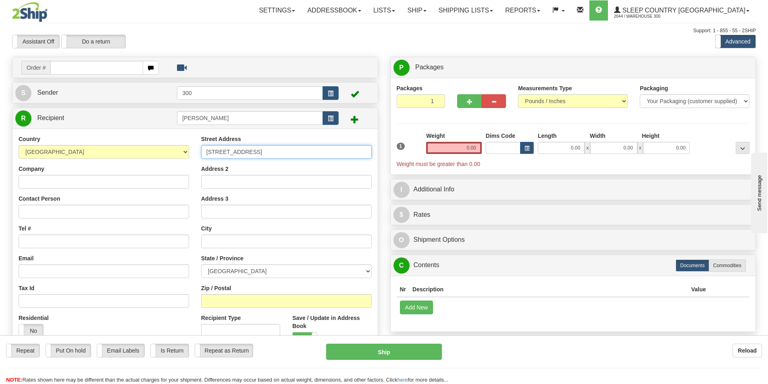
type input "6697 RUE JOGUES"
click at [225, 233] on div "City" at bounding box center [286, 236] width 170 height 24
click at [226, 239] on input "text" at bounding box center [286, 242] width 170 height 14
type input "MONTREAL"
click at [278, 275] on select "ALBERTA BRITISH COLUMBIA MANITOBA NEW BRUNSWICK NEWFOUNDLAND NOVA SCOTIA NUNAVU…" at bounding box center [286, 271] width 170 height 14
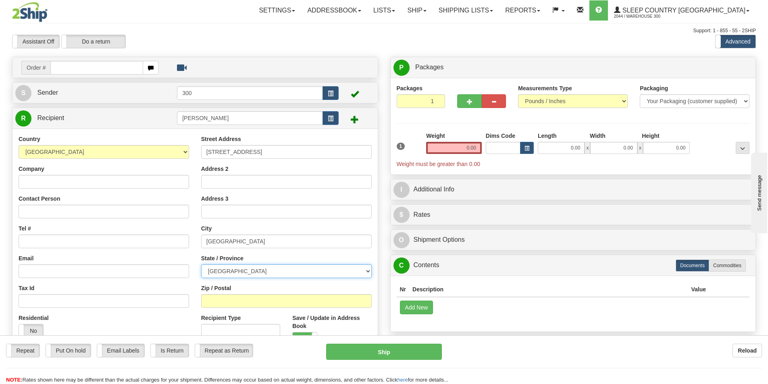
select select "QC"
click at [201, 264] on select "ALBERTA BRITISH COLUMBIA MANITOBA NEW BRUNSWICK NEWFOUNDLAND NOVA SCOTIA NUNAVU…" at bounding box center [286, 271] width 170 height 14
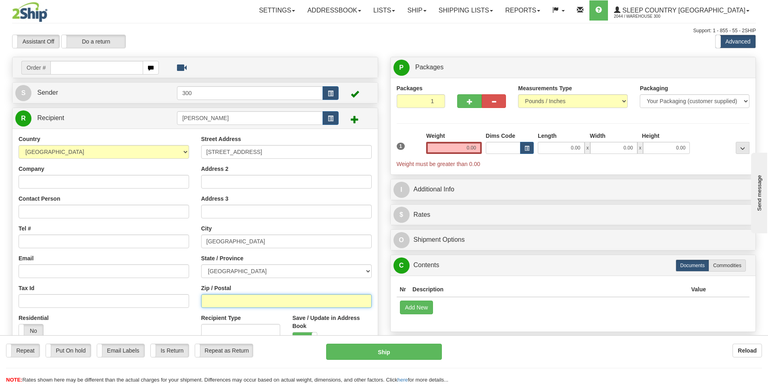
click at [258, 303] on input "Zip / Postal" at bounding box center [286, 301] width 170 height 14
type input "H4E 2W7"
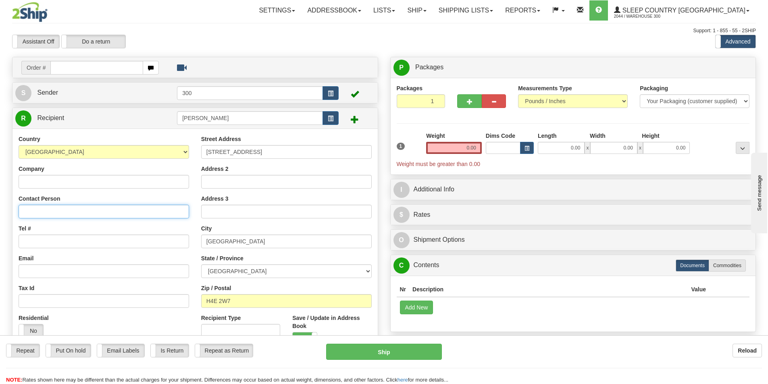
click at [90, 206] on input "Contact Person" at bounding box center [104, 212] width 170 height 14
type input "JOSEE LAJOIE"
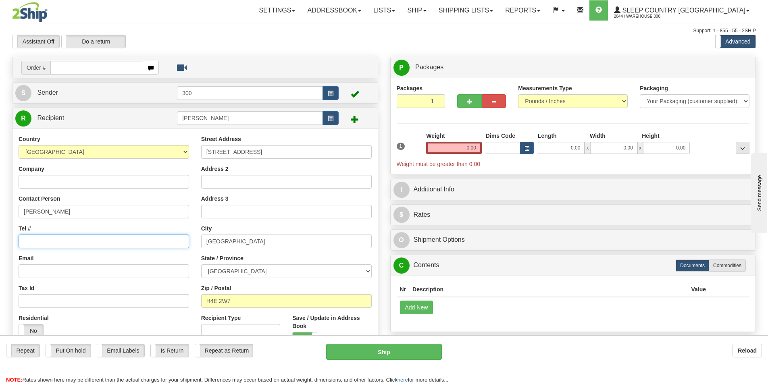
click at [87, 243] on input "Tel #" at bounding box center [104, 242] width 170 height 14
type input "5149526027"
click at [71, 270] on input "Email" at bounding box center [104, 271] width 170 height 14
click at [88, 254] on div "Email" at bounding box center [104, 266] width 170 height 24
click at [465, 149] on input "0.00" at bounding box center [454, 148] width 56 height 12
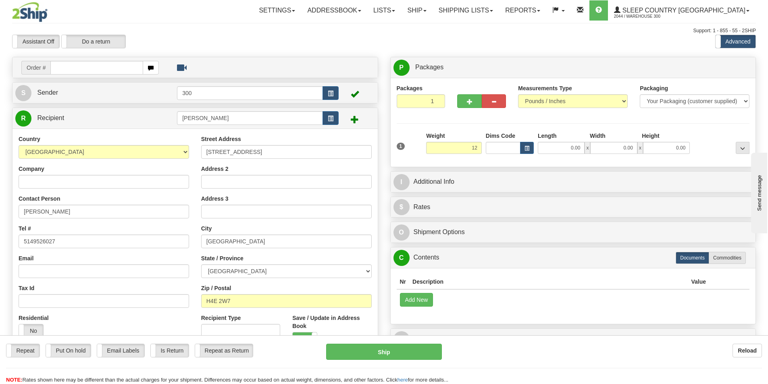
type input "12.00"
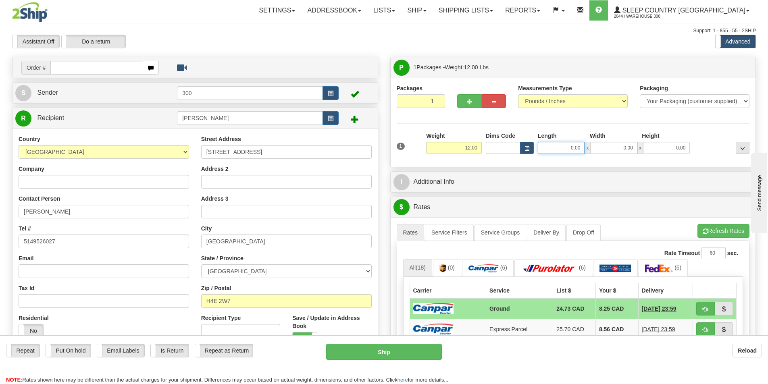
click at [579, 148] on input "0.00" at bounding box center [561, 148] width 47 height 12
type input "22.00"
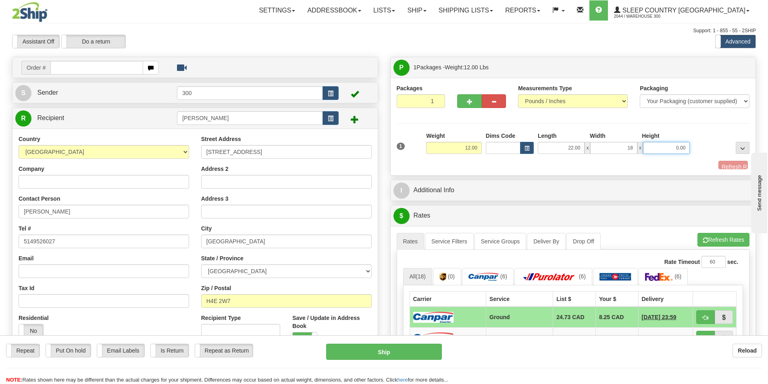
type input "18.00"
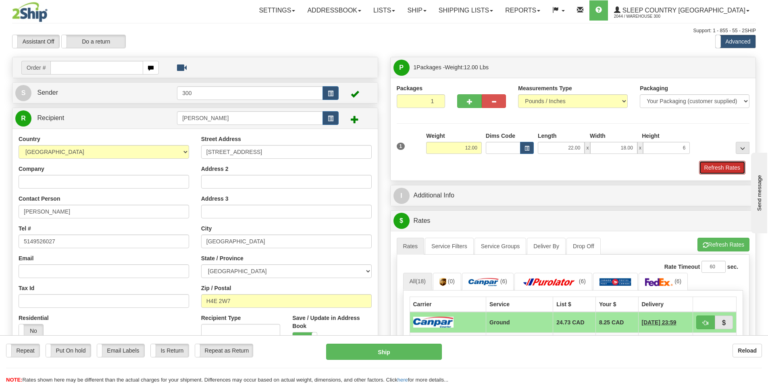
type input "6.00"
click at [730, 165] on button "Refresh Rates" at bounding box center [722, 168] width 46 height 14
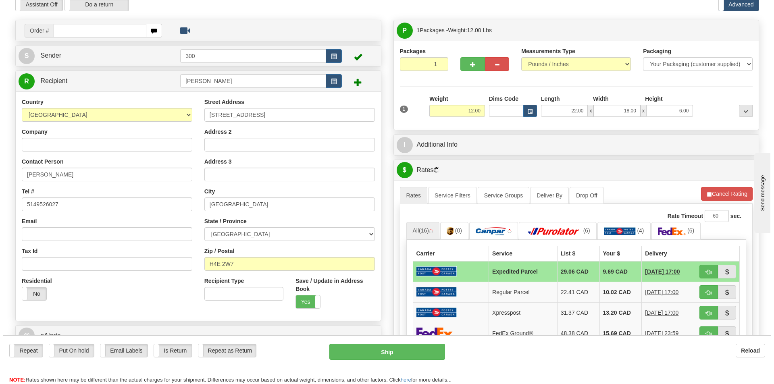
scroll to position [81, 0]
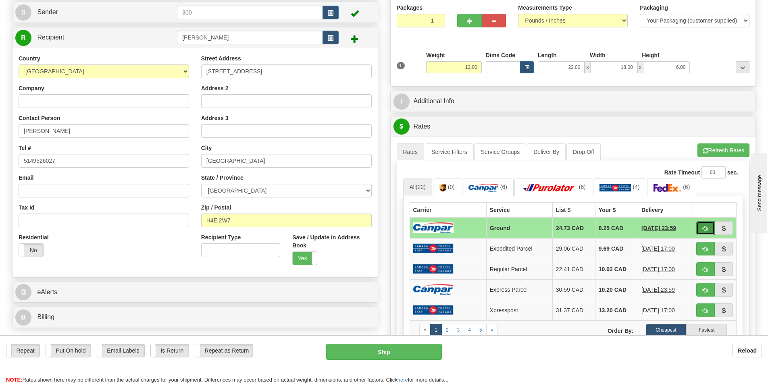
click at [705, 230] on span "button" at bounding box center [705, 228] width 6 height 5
type input "1"
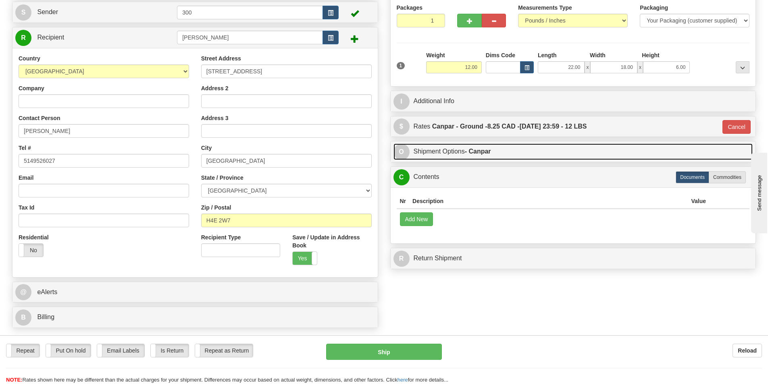
click at [453, 149] on link "O Shipment Options - Canpar" at bounding box center [572, 151] width 359 height 17
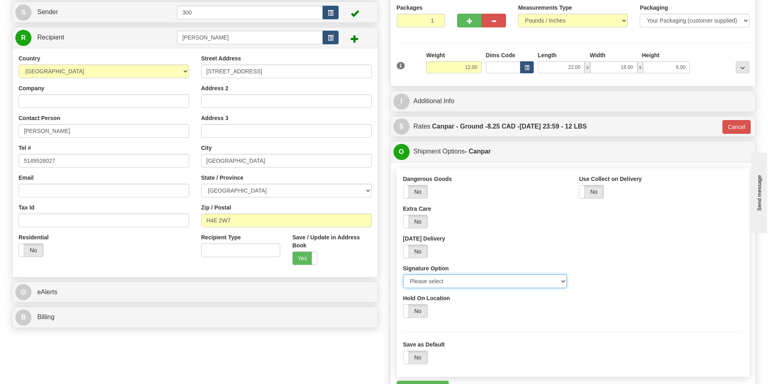
click at [470, 285] on select "Please select No Signature Required Signature Required Adult Signature" at bounding box center [485, 281] width 164 height 14
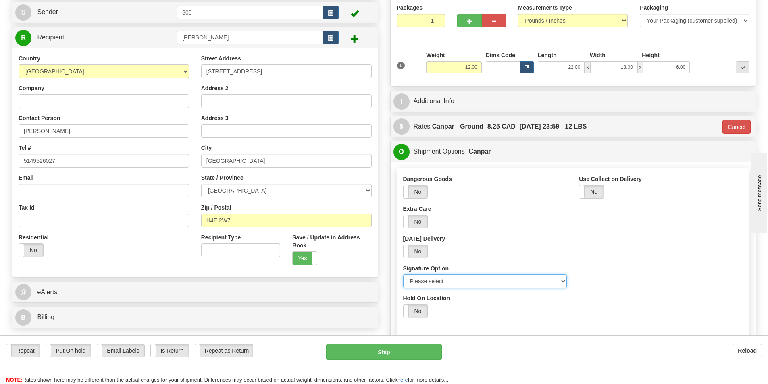
select select "2"
click at [403, 274] on select "Please select No Signature Required Signature Required Adult Signature" at bounding box center [485, 281] width 164 height 14
click at [426, 353] on button "Ship" at bounding box center [384, 352] width 116 height 16
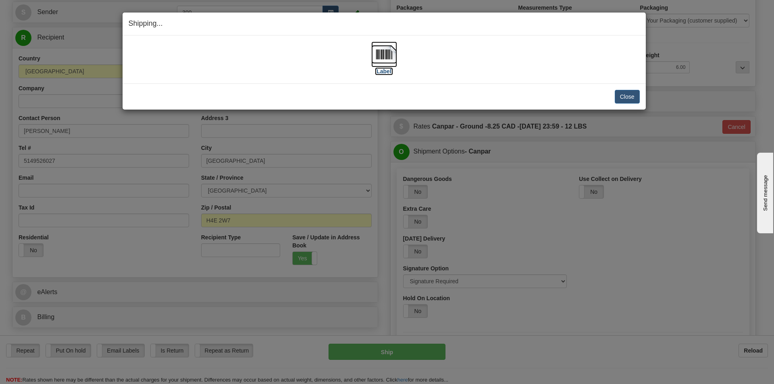
click at [383, 57] on img at bounding box center [384, 55] width 26 height 26
click at [636, 95] on button "Close" at bounding box center [627, 97] width 25 height 14
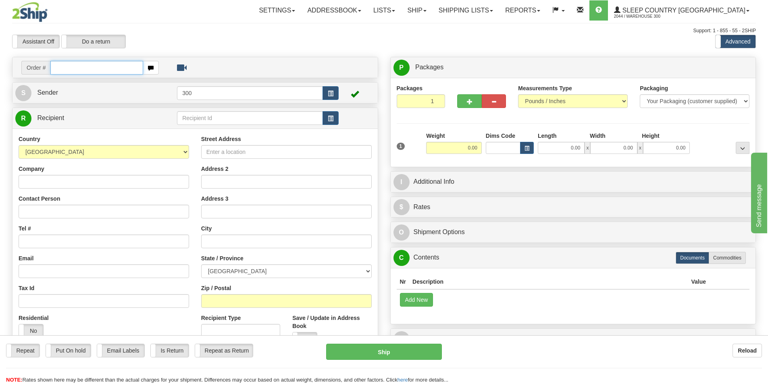
click at [102, 65] on input "text" at bounding box center [96, 68] width 93 height 14
type input "9002i110271"
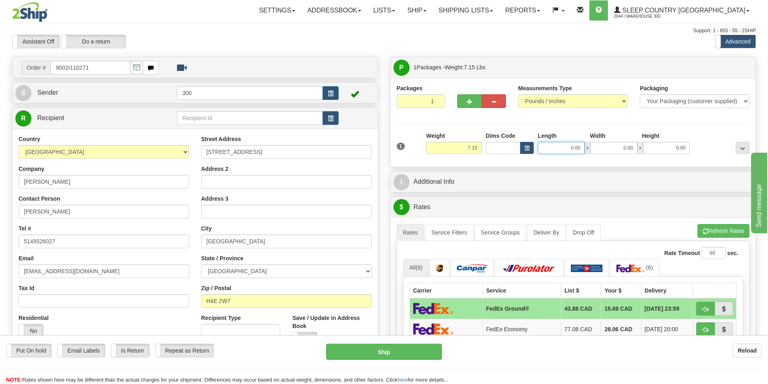
click at [544, 150] on input "0.00" at bounding box center [561, 148] width 47 height 12
type input "18.00"
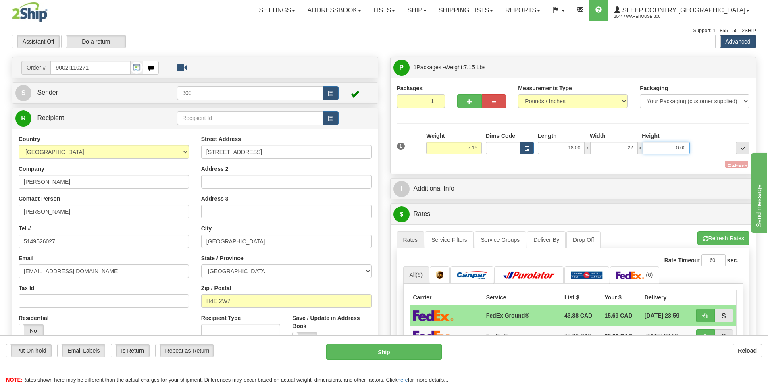
type input "22.00"
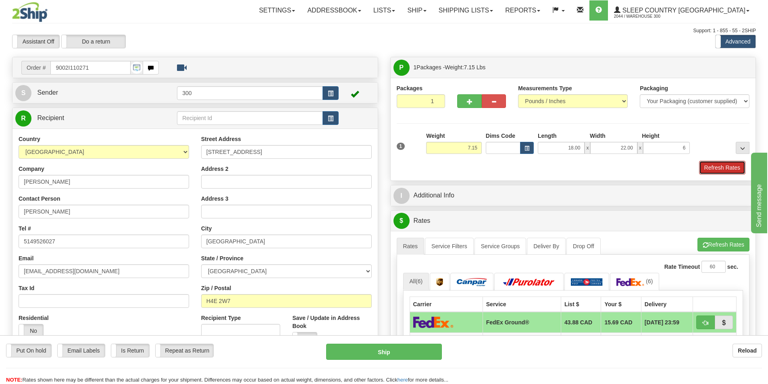
type input "6.00"
click at [712, 168] on button "Refresh Rates" at bounding box center [722, 168] width 46 height 14
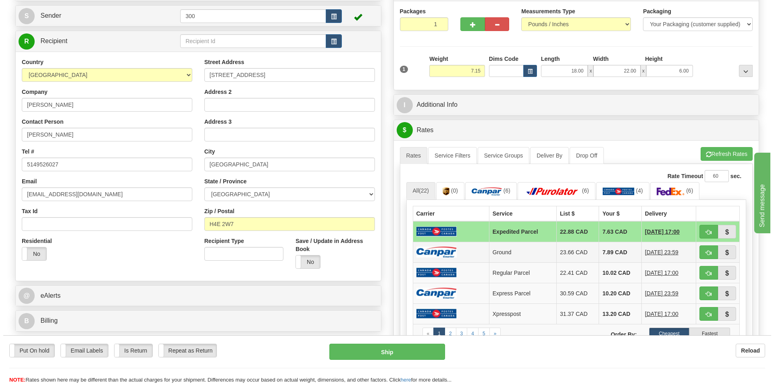
scroll to position [81, 0]
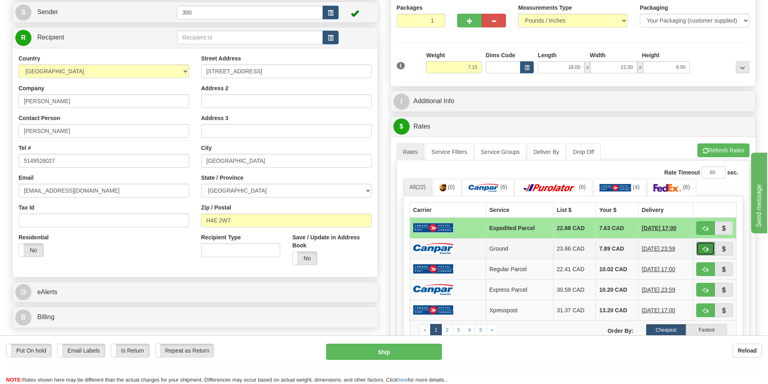
click at [704, 247] on span "button" at bounding box center [705, 249] width 6 height 5
type input "1"
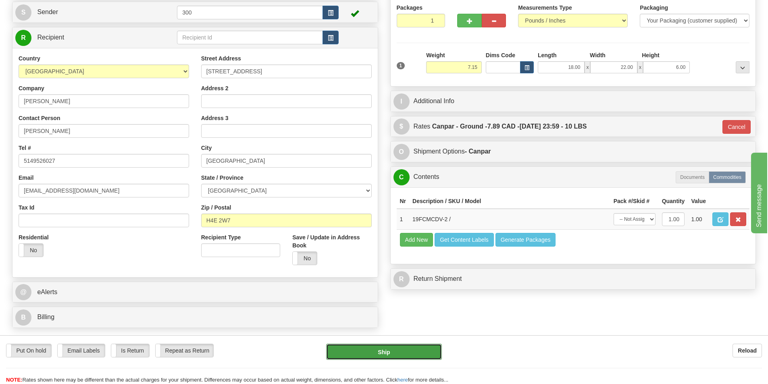
click at [436, 350] on button "Ship" at bounding box center [384, 352] width 116 height 16
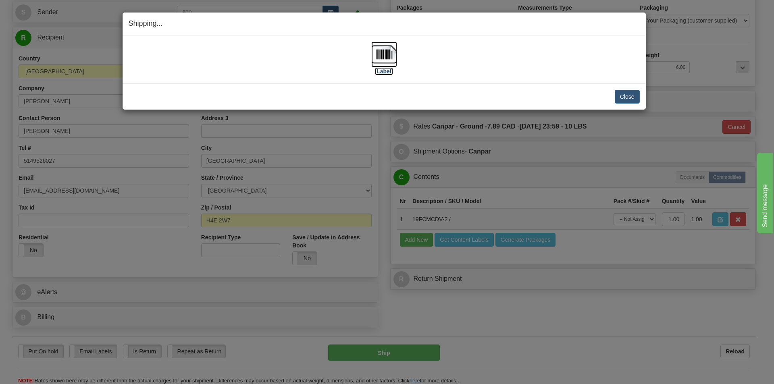
click at [393, 61] on img at bounding box center [384, 55] width 26 height 26
click at [629, 96] on button "Close" at bounding box center [627, 97] width 25 height 14
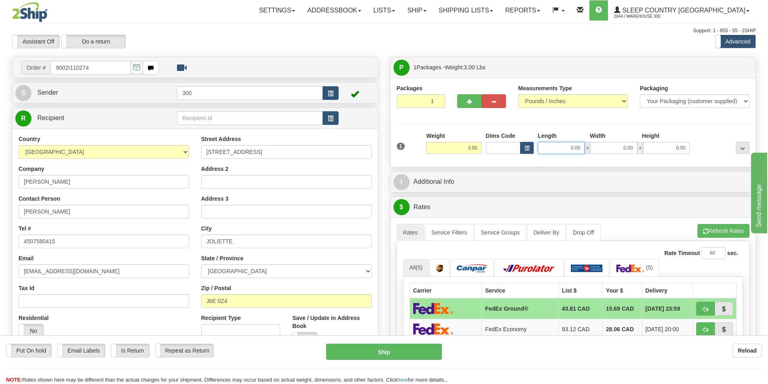
click at [555, 147] on input "0.00" at bounding box center [561, 148] width 47 height 12
type input "6.00"
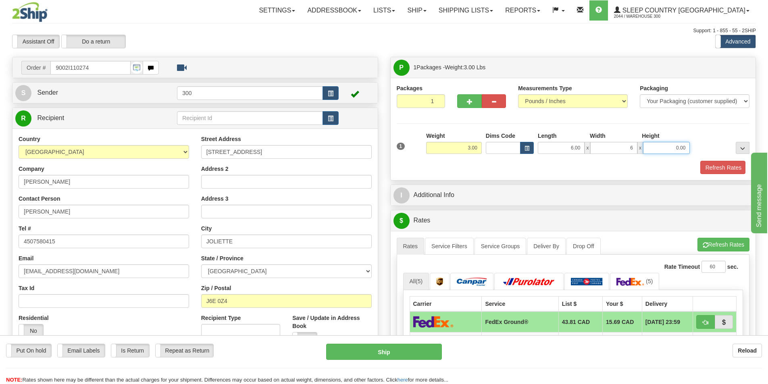
type input "6.00"
type input "16.00"
click at [702, 163] on button "Refresh Rates" at bounding box center [722, 168] width 46 height 14
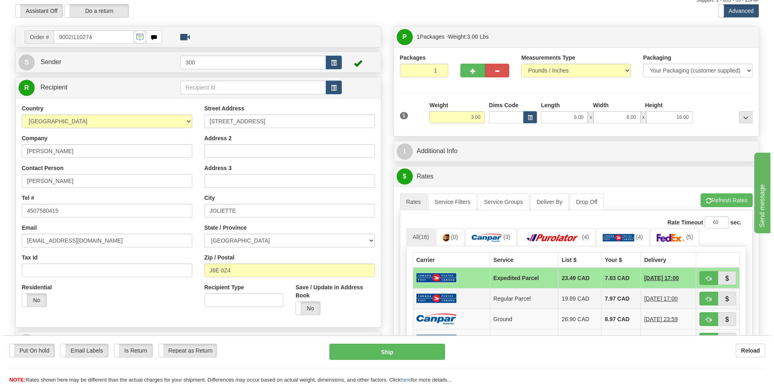
scroll to position [81, 0]
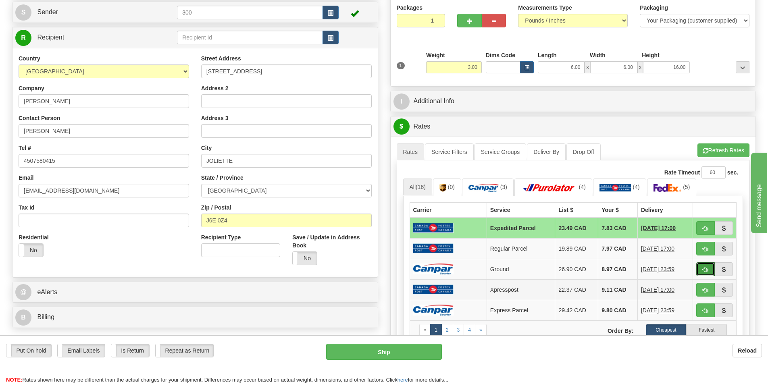
click at [701, 270] on button "button" at bounding box center [705, 269] width 19 height 14
type input "1"
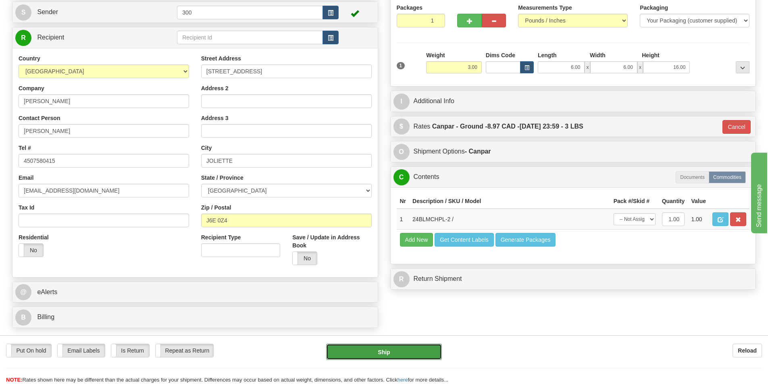
click at [389, 359] on button "Ship" at bounding box center [384, 352] width 116 height 16
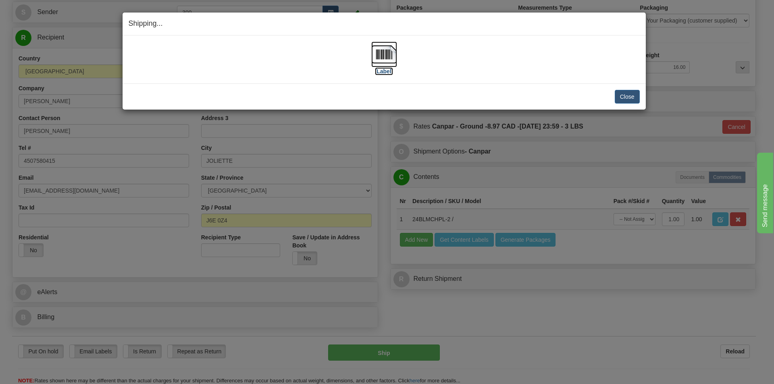
click at [393, 53] on img at bounding box center [384, 55] width 26 height 26
click at [636, 98] on button "Close" at bounding box center [627, 97] width 25 height 14
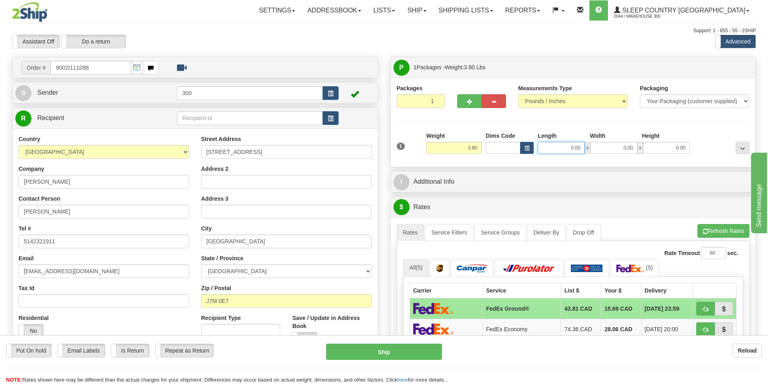
click at [564, 150] on input "0.00" at bounding box center [561, 148] width 47 height 12
type input "15.00"
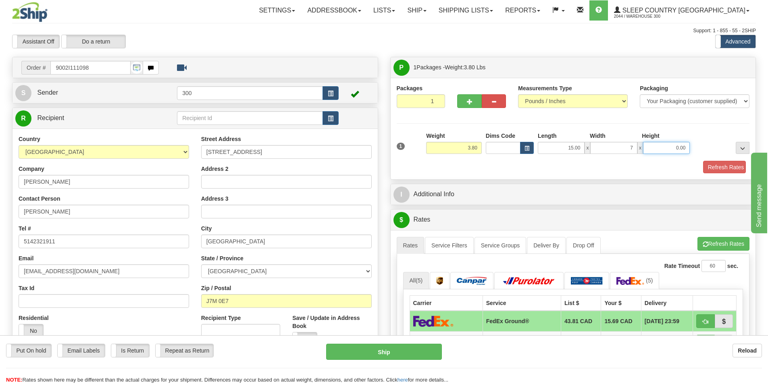
type input "7.00"
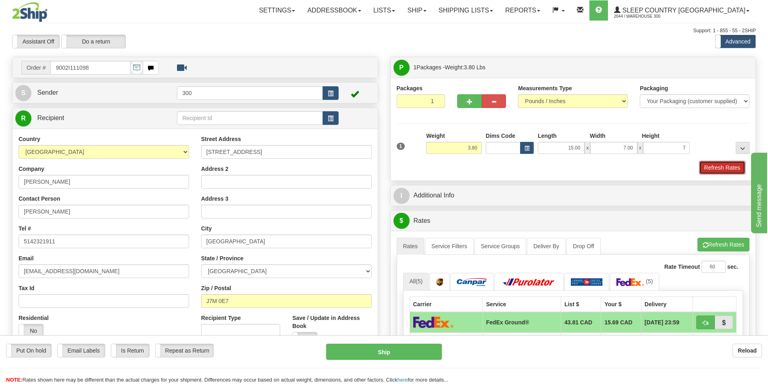
type input "7.00"
click at [706, 169] on button "Refresh Rates" at bounding box center [722, 168] width 46 height 14
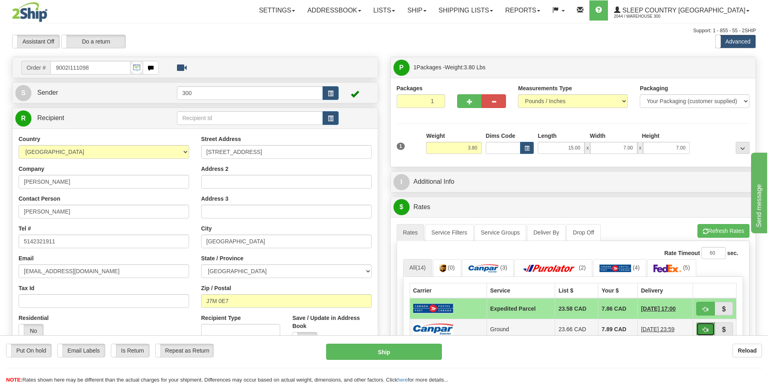
click at [704, 330] on span "button" at bounding box center [705, 329] width 6 height 5
type input "1"
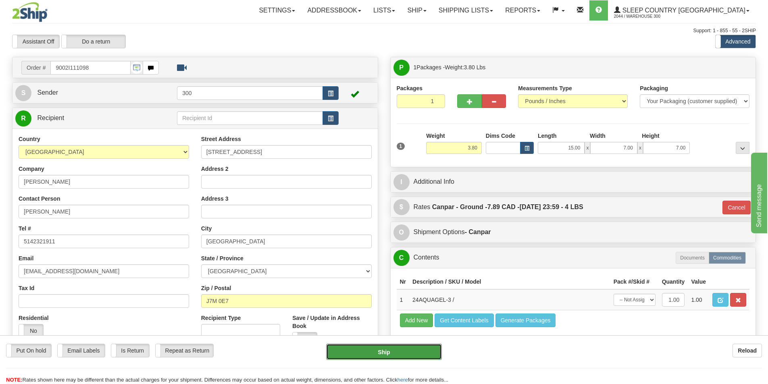
click at [426, 348] on button "Ship" at bounding box center [384, 352] width 116 height 16
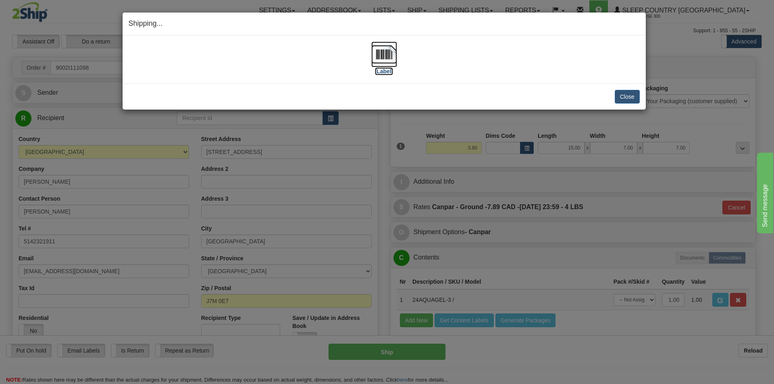
click at [392, 58] on img at bounding box center [384, 55] width 26 height 26
click at [632, 93] on button "Close" at bounding box center [627, 97] width 25 height 14
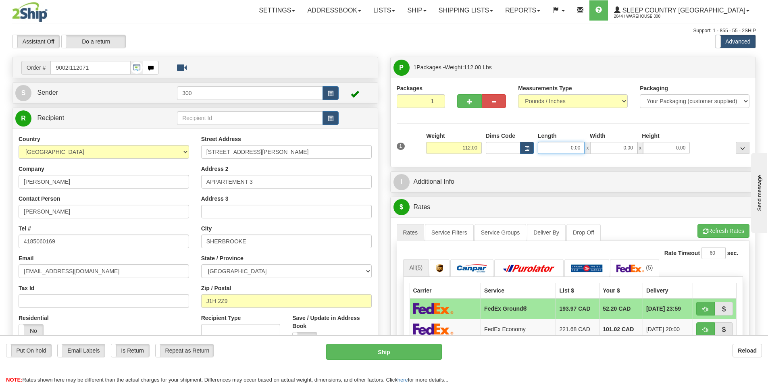
click at [567, 144] on input "0.00" at bounding box center [561, 148] width 47 height 12
type input "41.00"
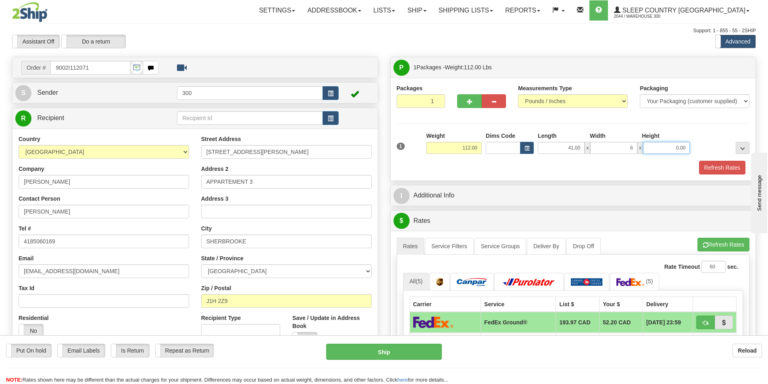
type input "6.00"
type input "67.00"
click at [727, 171] on button "Refresh Rates" at bounding box center [722, 168] width 46 height 14
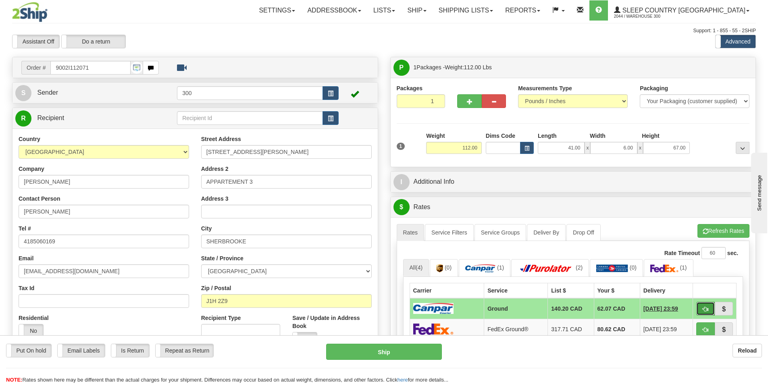
click at [699, 310] on button "button" at bounding box center [705, 309] width 19 height 14
type input "1"
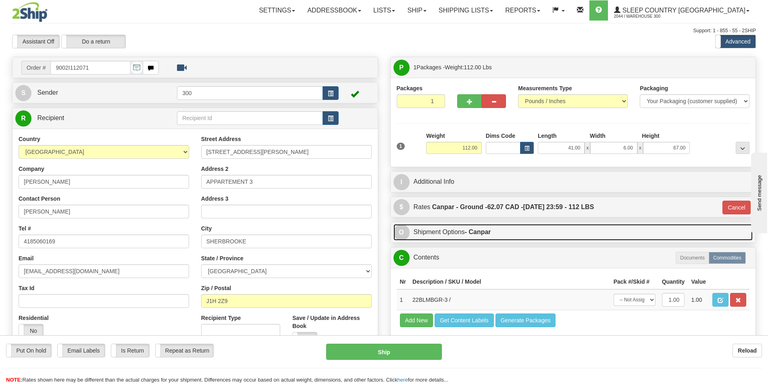
click at [481, 234] on strong "- Canpar" at bounding box center [478, 232] width 26 height 7
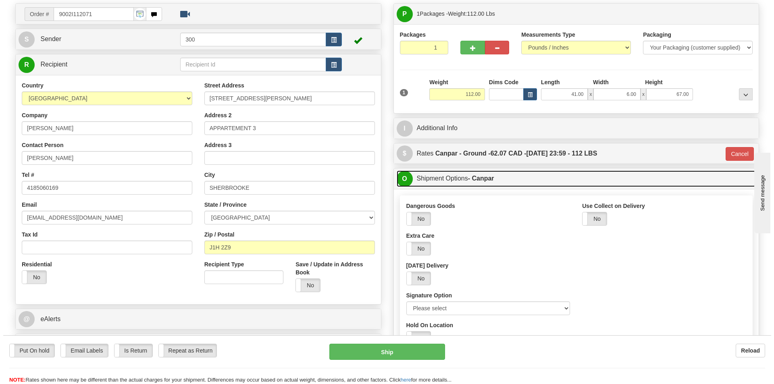
scroll to position [81, 0]
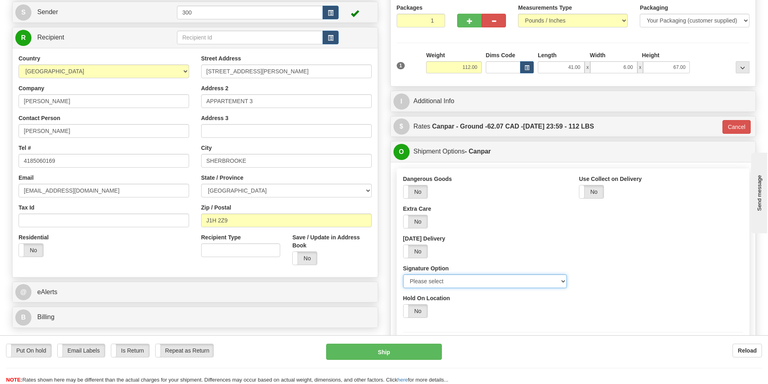
click at [455, 286] on select "Please select No Signature Required Signature Required Adult Signature" at bounding box center [485, 281] width 164 height 14
select select "2"
click at [403, 274] on select "Please select No Signature Required Signature Required Adult Signature" at bounding box center [485, 281] width 164 height 14
click at [422, 364] on div "Put On hold Put On hold Email Labels Email Labels Edit Is Return Is Return Repe…" at bounding box center [384, 364] width 768 height 40
click at [418, 353] on button "Ship" at bounding box center [384, 352] width 116 height 16
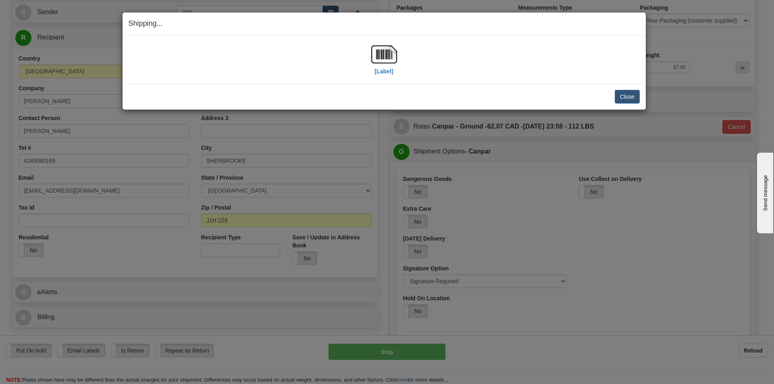
click at [364, 56] on div "[Label]" at bounding box center [384, 60] width 511 height 36
click at [368, 55] on div "[Label]" at bounding box center [384, 60] width 511 height 36
click at [375, 55] on img at bounding box center [384, 55] width 26 height 26
click at [632, 96] on button "Close" at bounding box center [627, 97] width 25 height 14
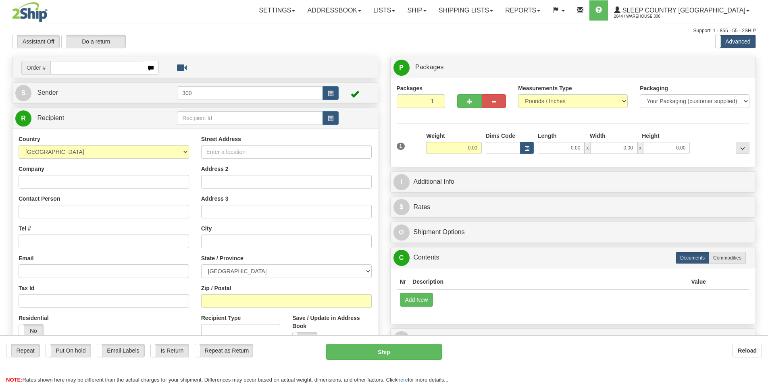
click at [497, 10] on div at bounding box center [384, 192] width 768 height 384
click at [499, 13] on link "Shipping lists" at bounding box center [465, 10] width 66 height 20
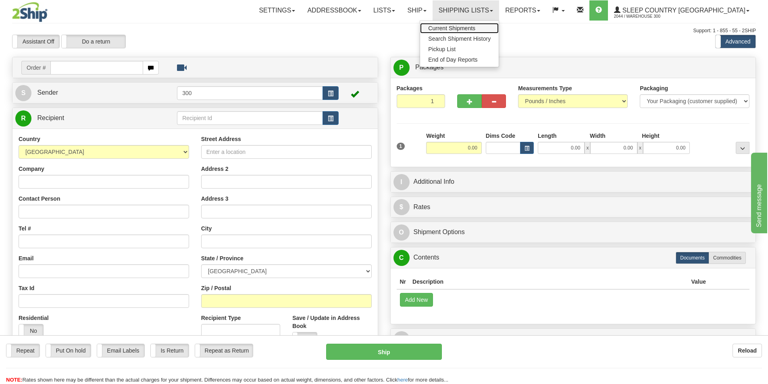
click at [499, 29] on link "Current Shipments" at bounding box center [459, 28] width 79 height 10
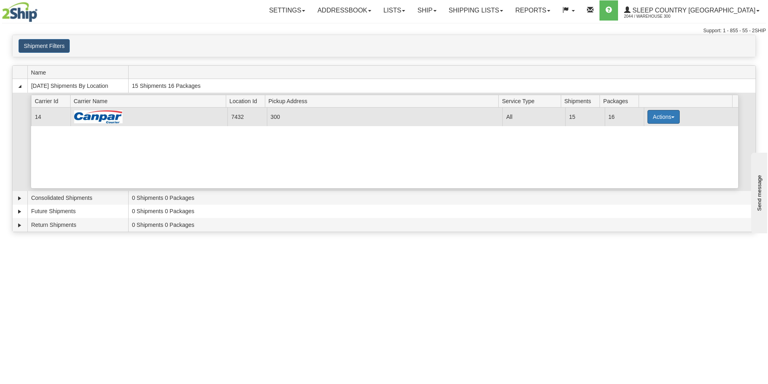
click at [648, 115] on button "Actions" at bounding box center [663, 117] width 32 height 14
click at [638, 144] on span "Close" at bounding box center [632, 142] width 19 height 6
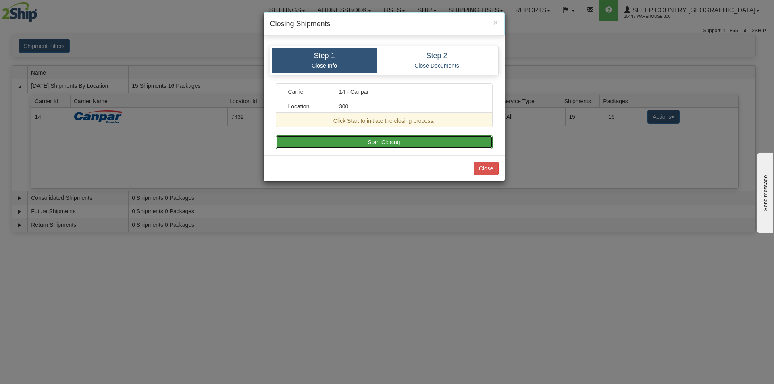
click at [413, 145] on button "Start Closing" at bounding box center [384, 142] width 217 height 14
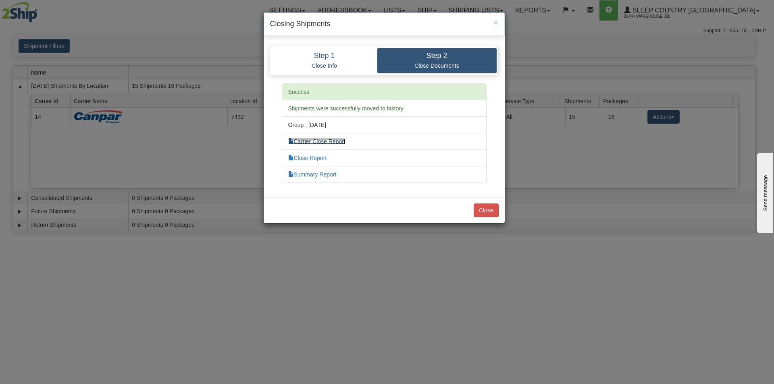
click at [327, 139] on link "Carrier Close Report" at bounding box center [316, 141] width 57 height 6
click at [314, 154] on li "Close Report" at bounding box center [384, 158] width 205 height 17
click at [321, 160] on link "Close Report" at bounding box center [307, 158] width 39 height 6
click at [313, 176] on link "Summary Report" at bounding box center [312, 174] width 48 height 6
